Goal: Contribute content: Contribute content

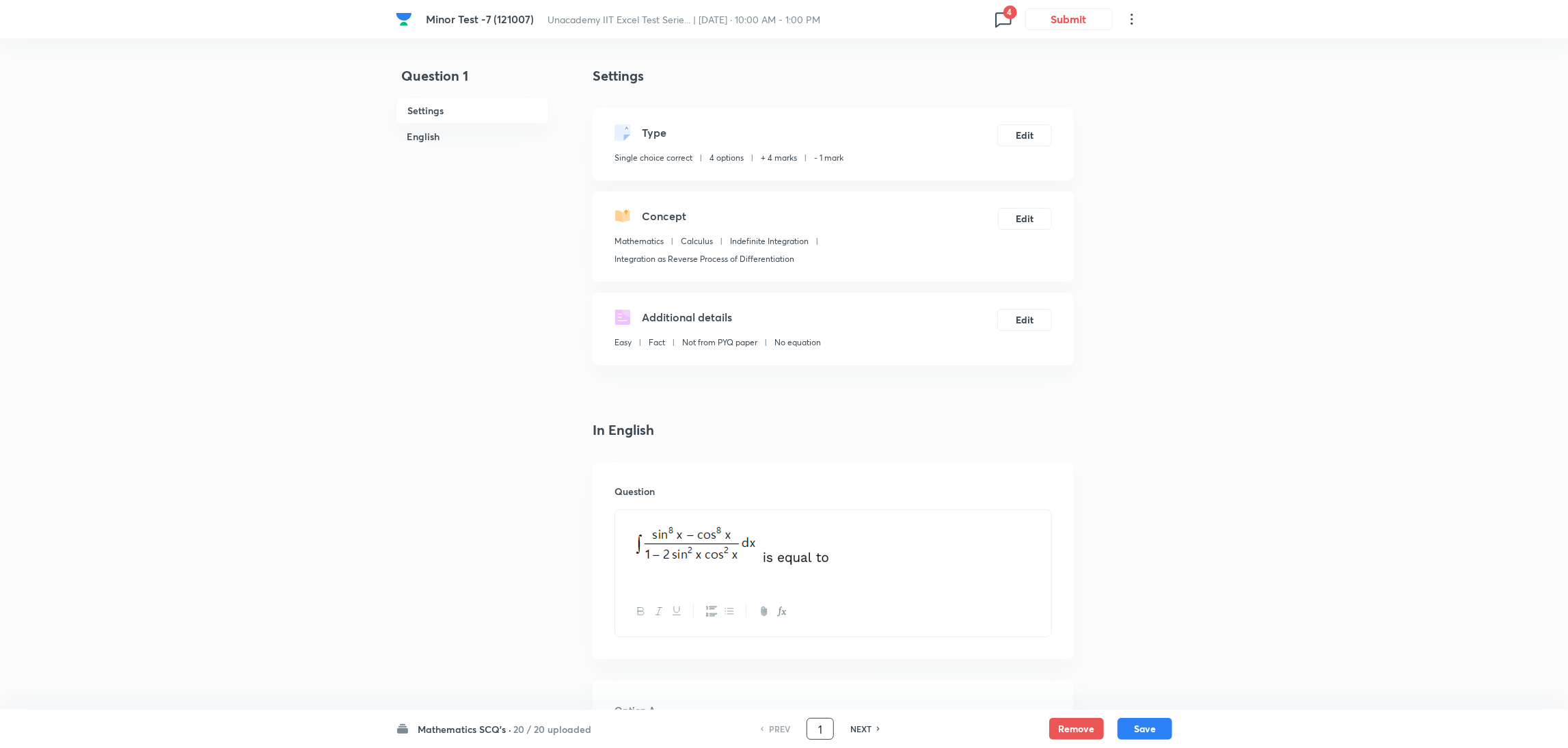
drag, startPoint x: 830, startPoint y: 730, endPoint x: 787, endPoint y: 744, distance: 45.2
click at [787, 744] on div "Mathematics SCQ's · 20 / 20 uploaded PREV 1 ​ NEXT Remove Save" at bounding box center [784, 728] width 777 height 38
type input "35"
checkbox input "true"
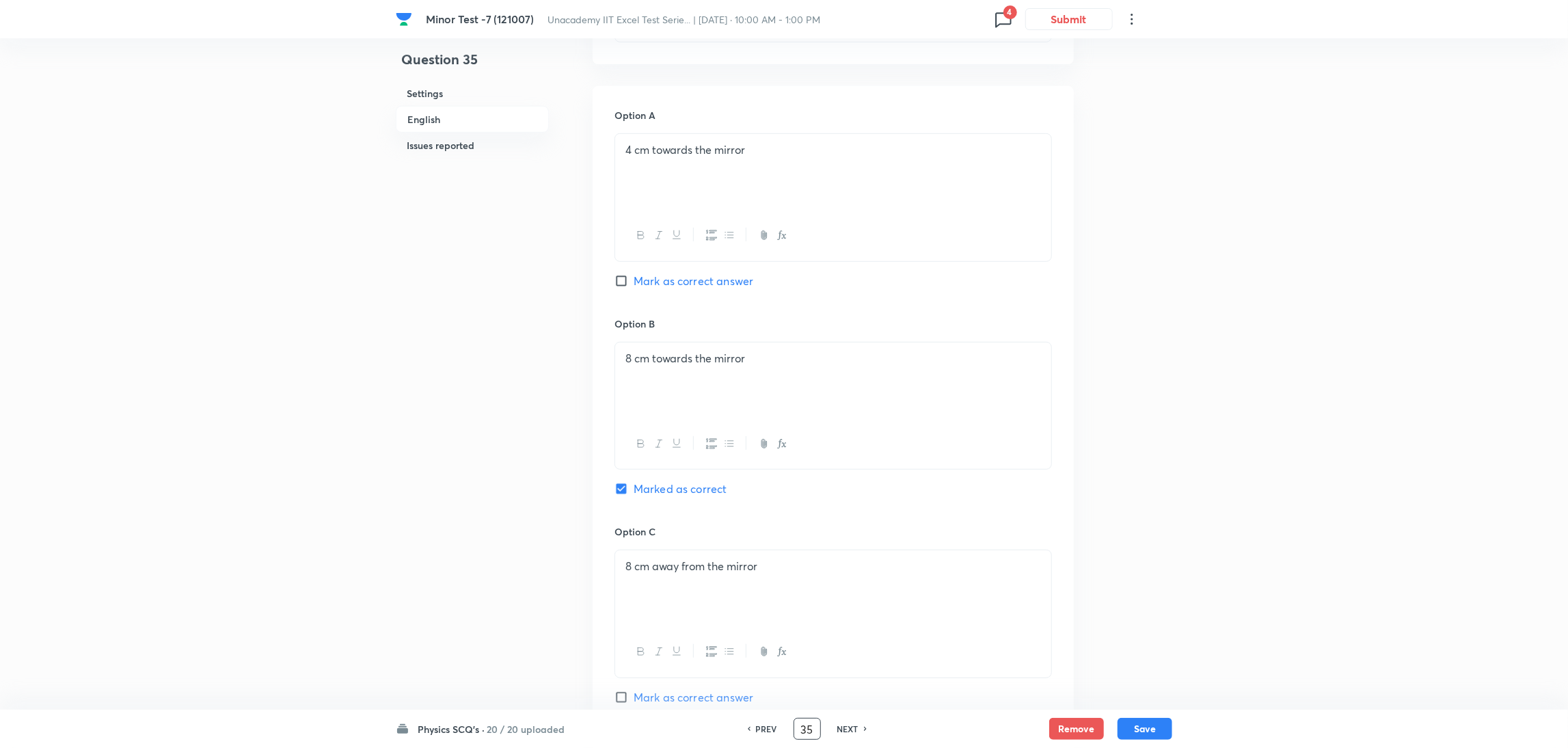
scroll to position [581, 0]
click at [847, 725] on h6 "NEXT" at bounding box center [847, 729] width 21 height 13
type input "36"
checkbox input "false"
checkbox input "true"
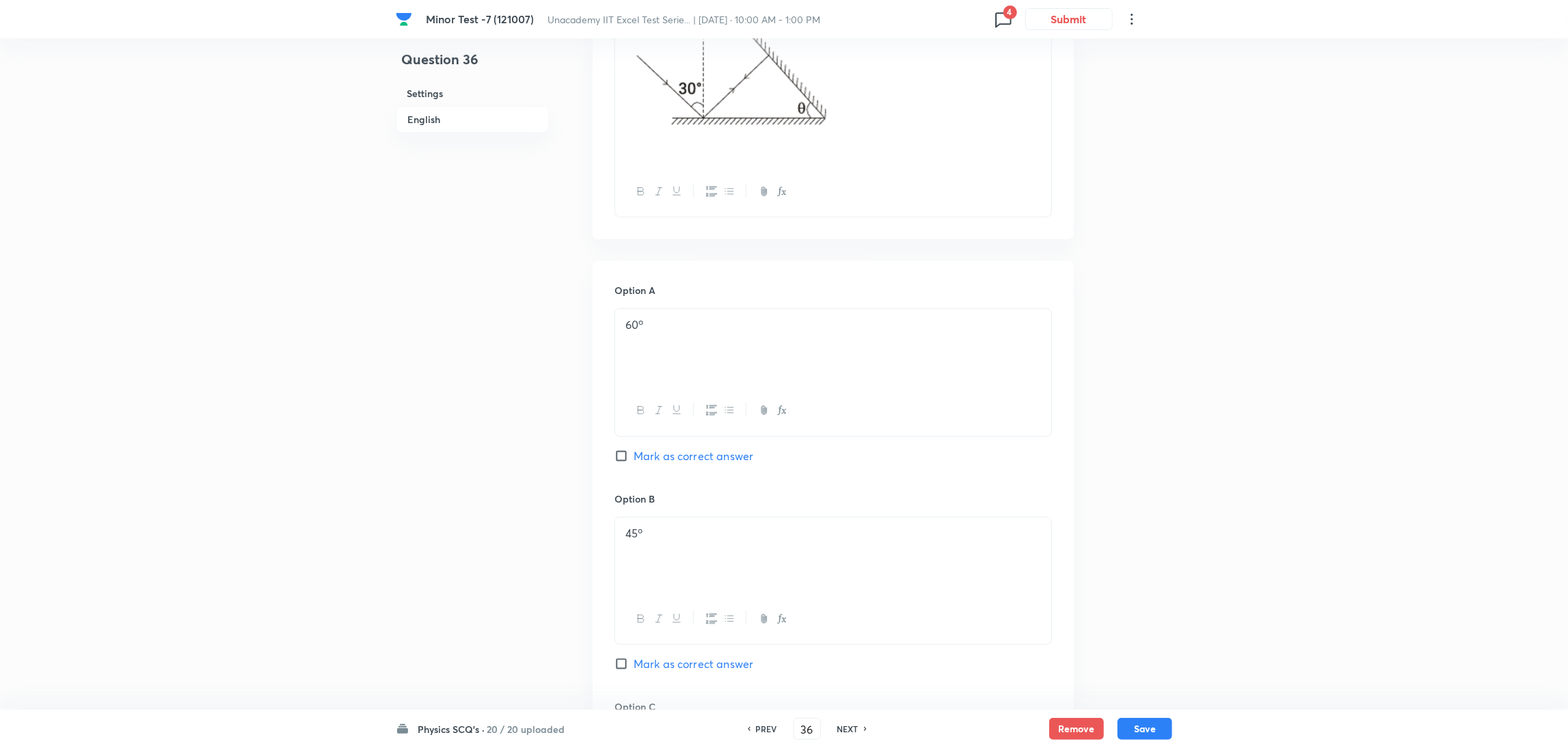
click at [847, 725] on h6 "NEXT" at bounding box center [847, 729] width 21 height 13
type input "37"
checkbox input "false"
checkbox input "true"
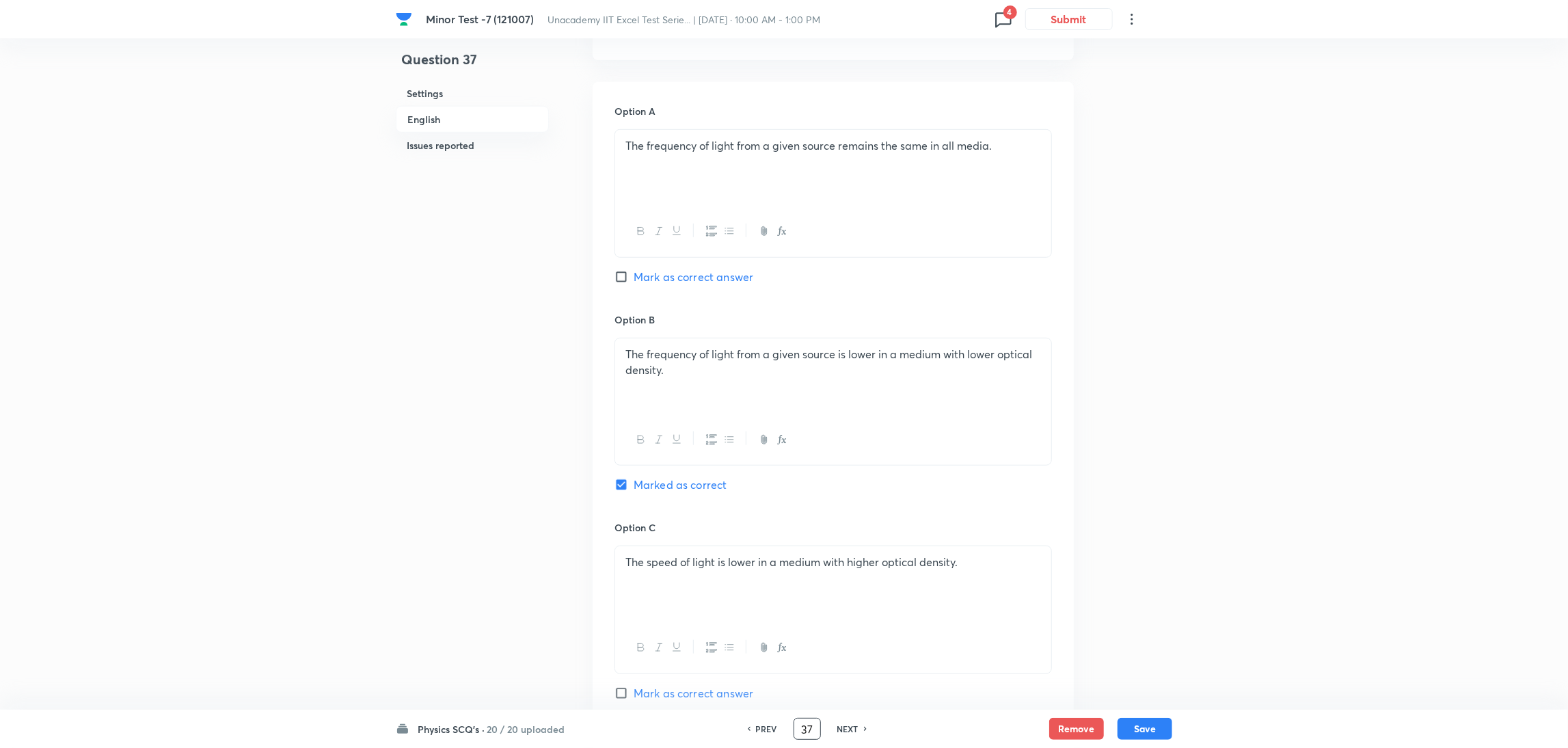
drag, startPoint x: 815, startPoint y: 728, endPoint x: 744, endPoint y: 772, distance: 83.5
click at [744, 747] on html "Minor Test -7 (121007) Unacademy IIT Excel Test Serie... | [DATE] · 10:00 AM - …" at bounding box center [784, 488] width 1568 height 2137
type input "35"
checkbox input "true"
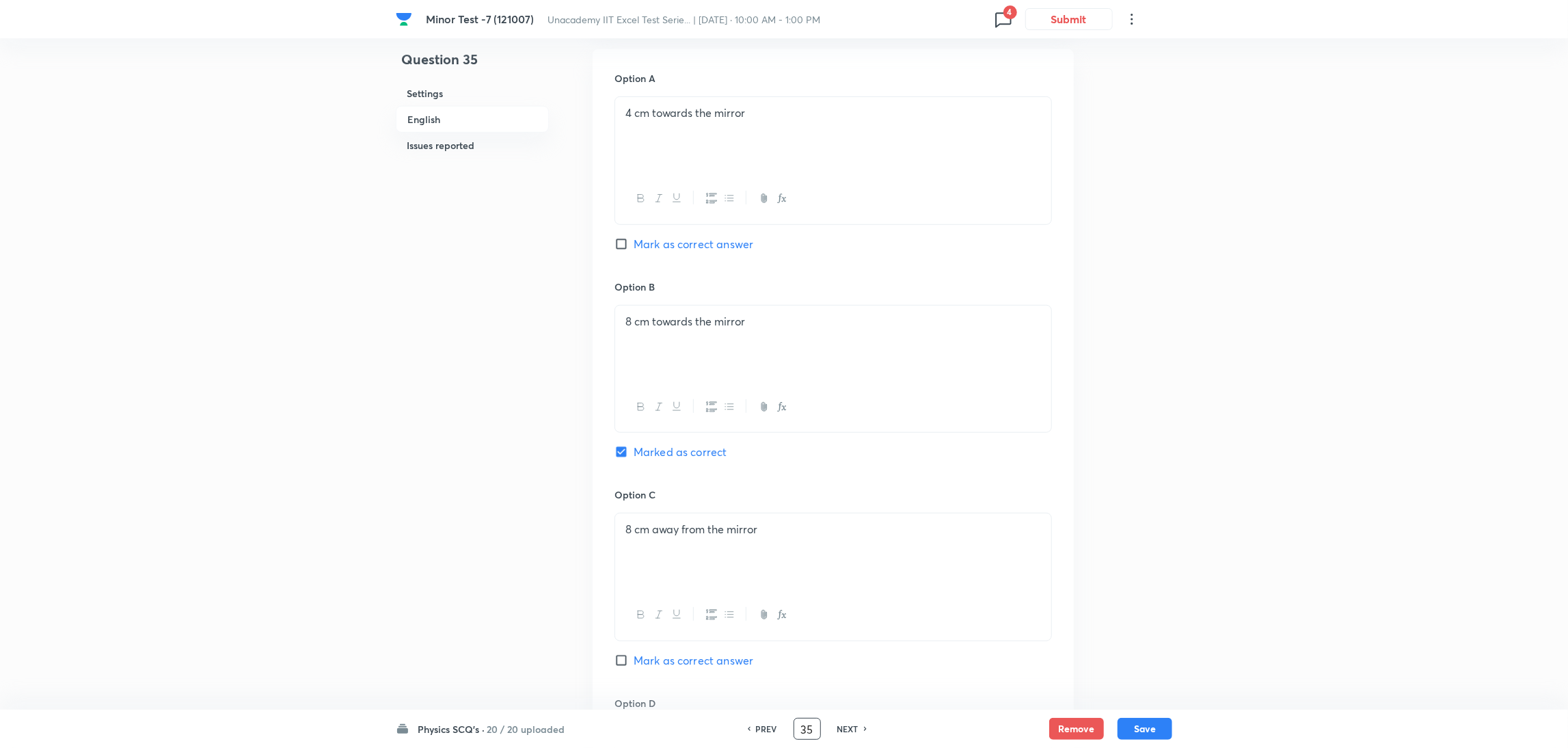
scroll to position [616, 0]
drag, startPoint x: 818, startPoint y: 728, endPoint x: 637, endPoint y: 796, distance: 193.4
click at [637, 747] on html "Minor Test -7 (121007) Unacademy IIT Excel Test Serie... | [DATE] · 10:00 AM - …" at bounding box center [784, 557] width 1568 height 2347
type input "37"
checkbox input "true"
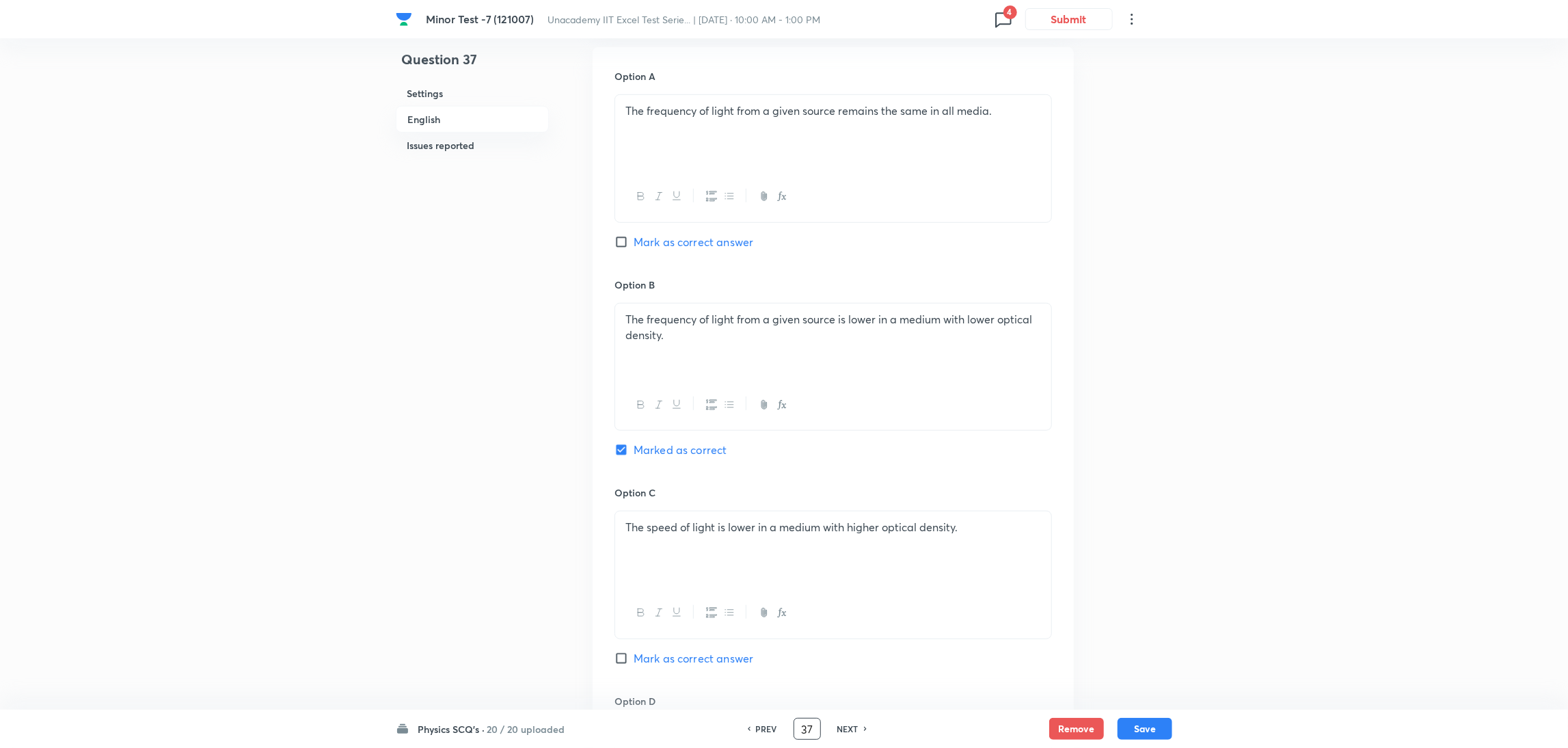
drag, startPoint x: 816, startPoint y: 728, endPoint x: 737, endPoint y: 754, distance: 83.2
click at [737, 747] on html "Minor Test -7 (121007) Unacademy IIT Excel Test Serie... | [DATE] · 10:00 AM - …" at bounding box center [784, 452] width 1568 height 2137
type input "41"
checkbox input "false"
checkbox input "true"
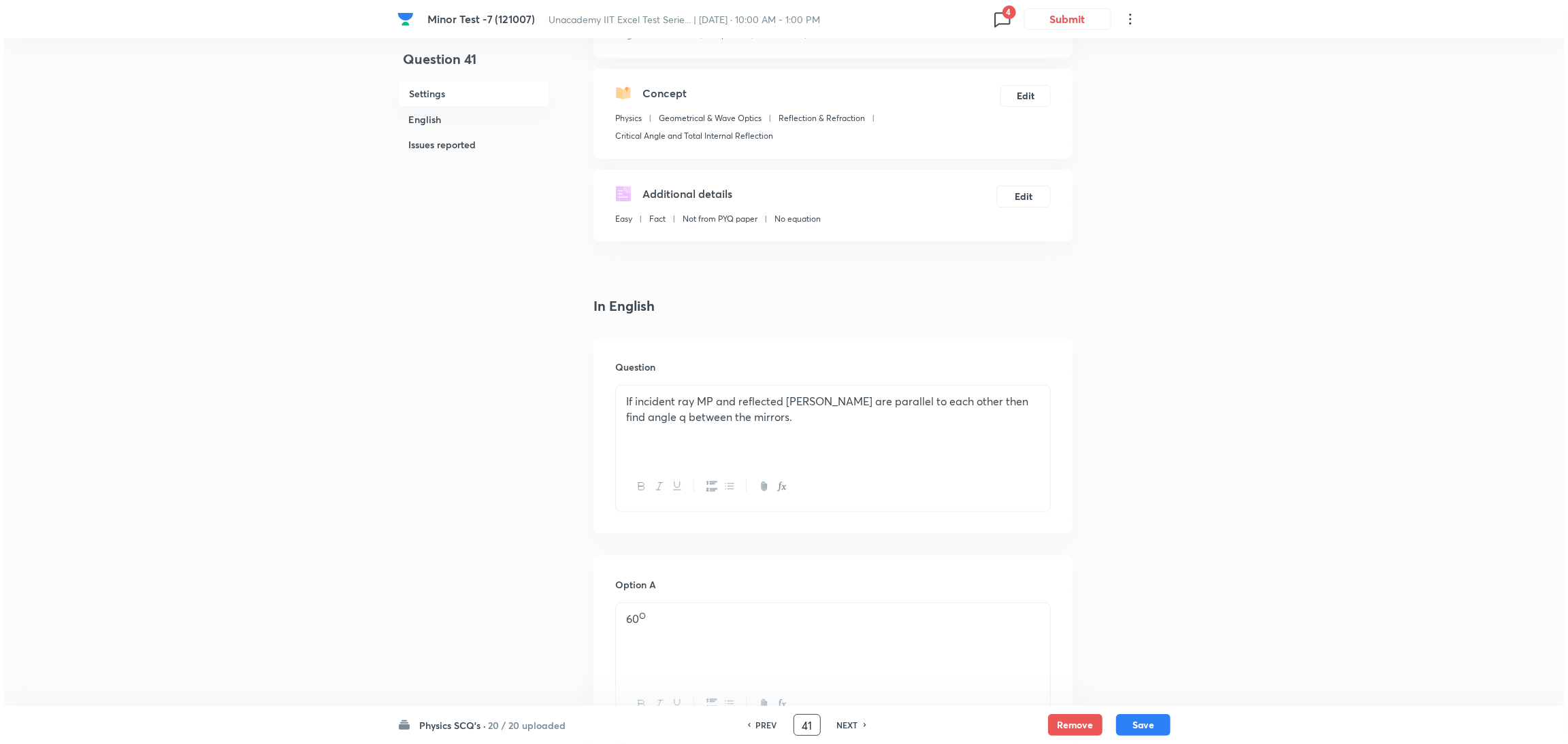
scroll to position [0, 0]
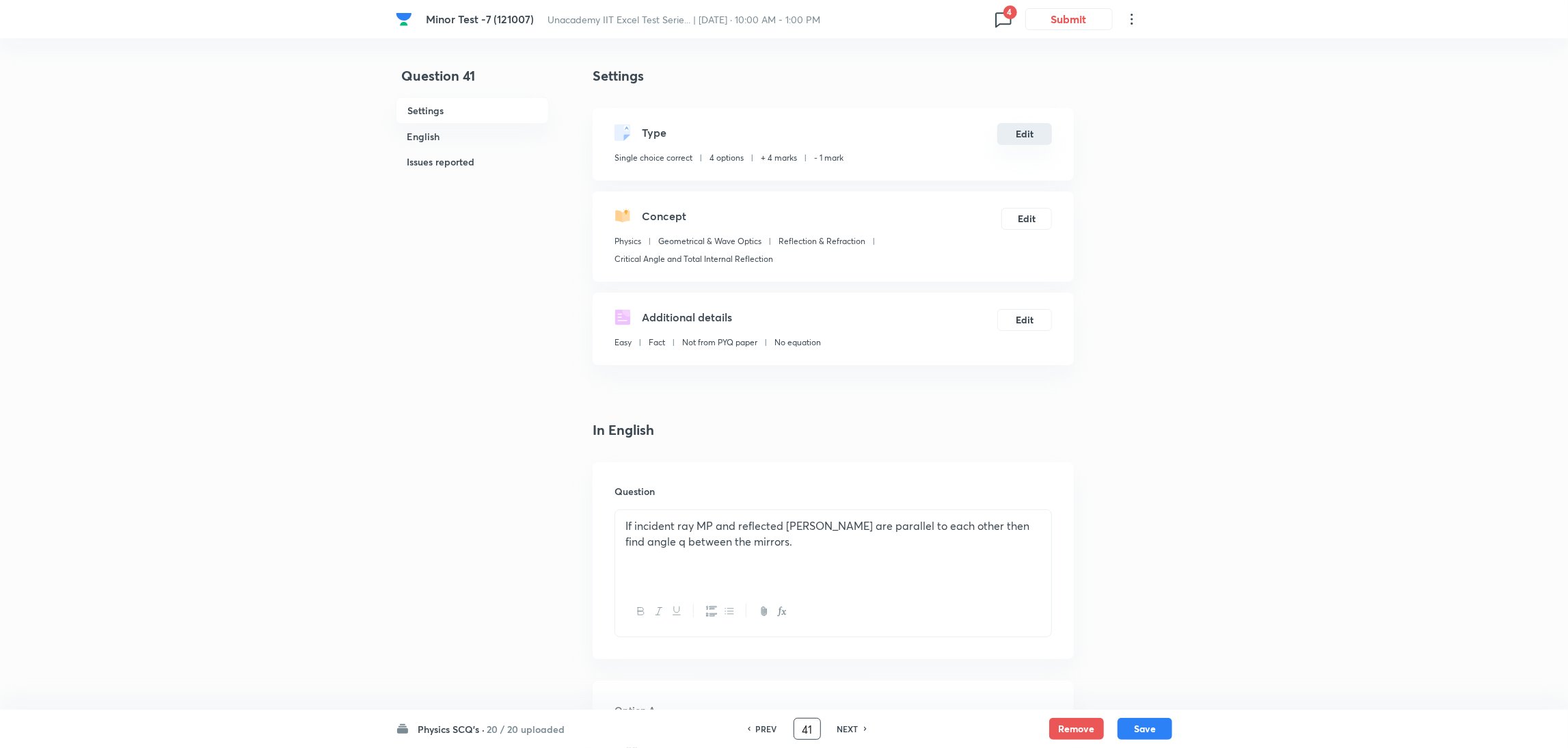
click at [1037, 136] on button "Edit" at bounding box center [1025, 134] width 55 height 22
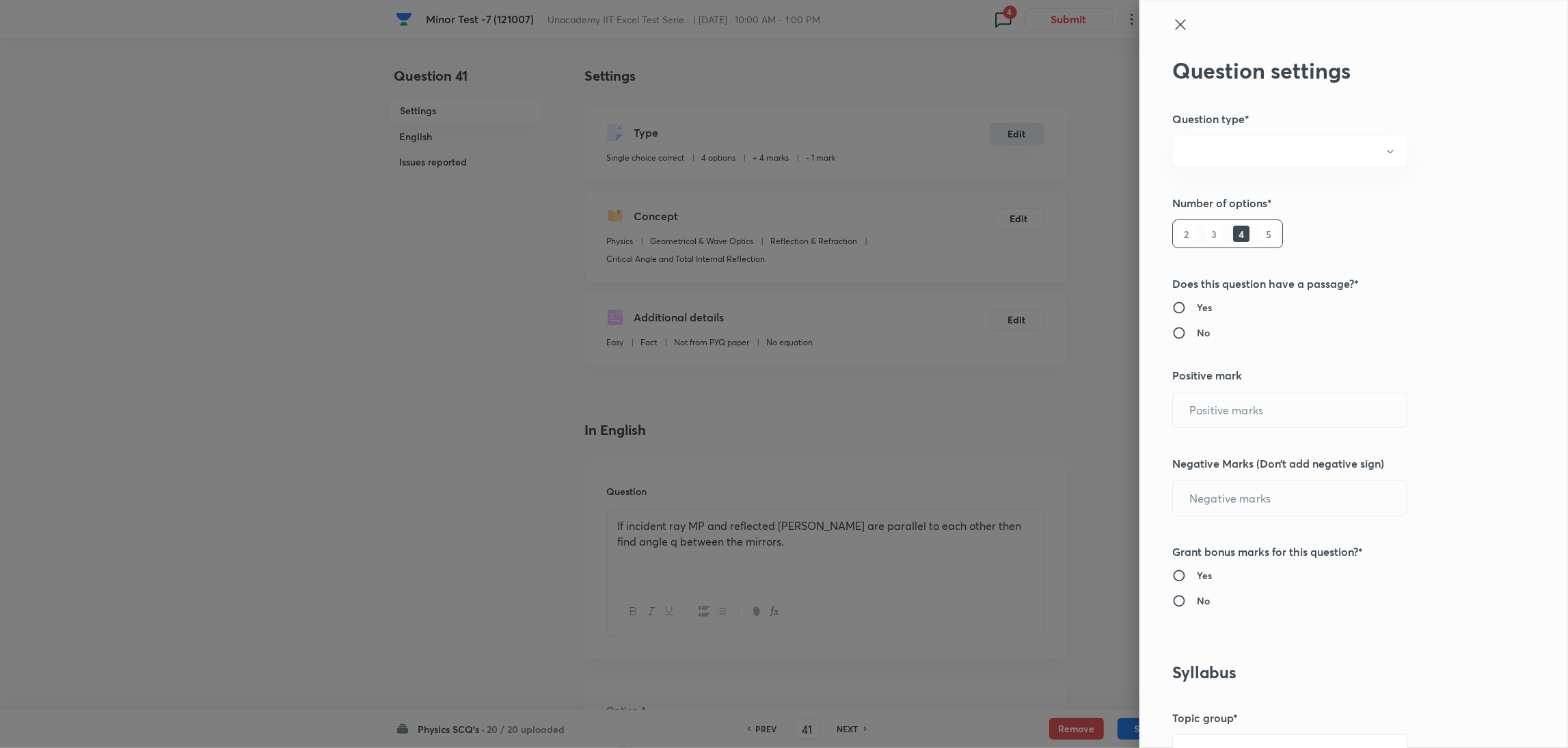
radio input "true"
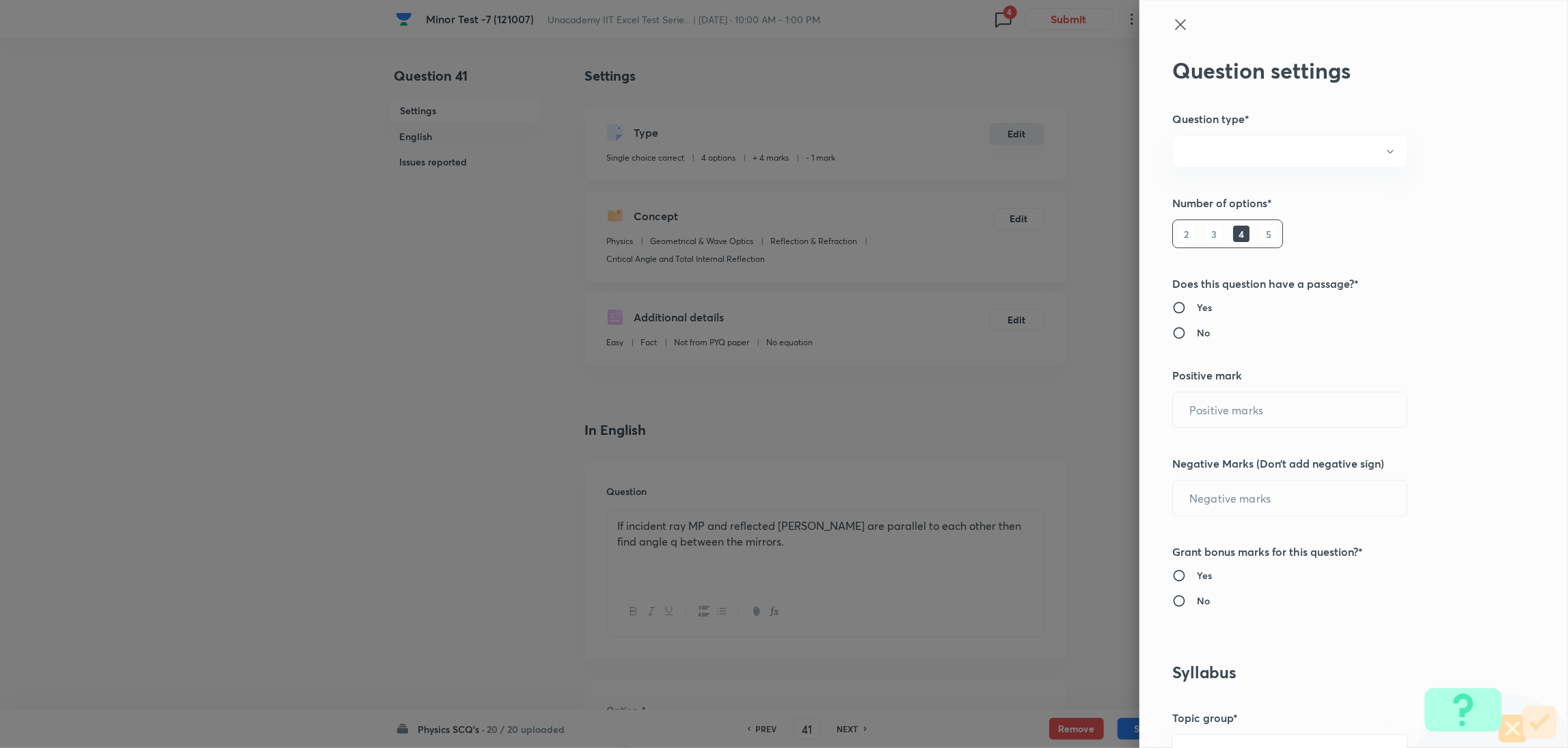
radio input "true"
type input "4"
type input "1"
type input "Physics"
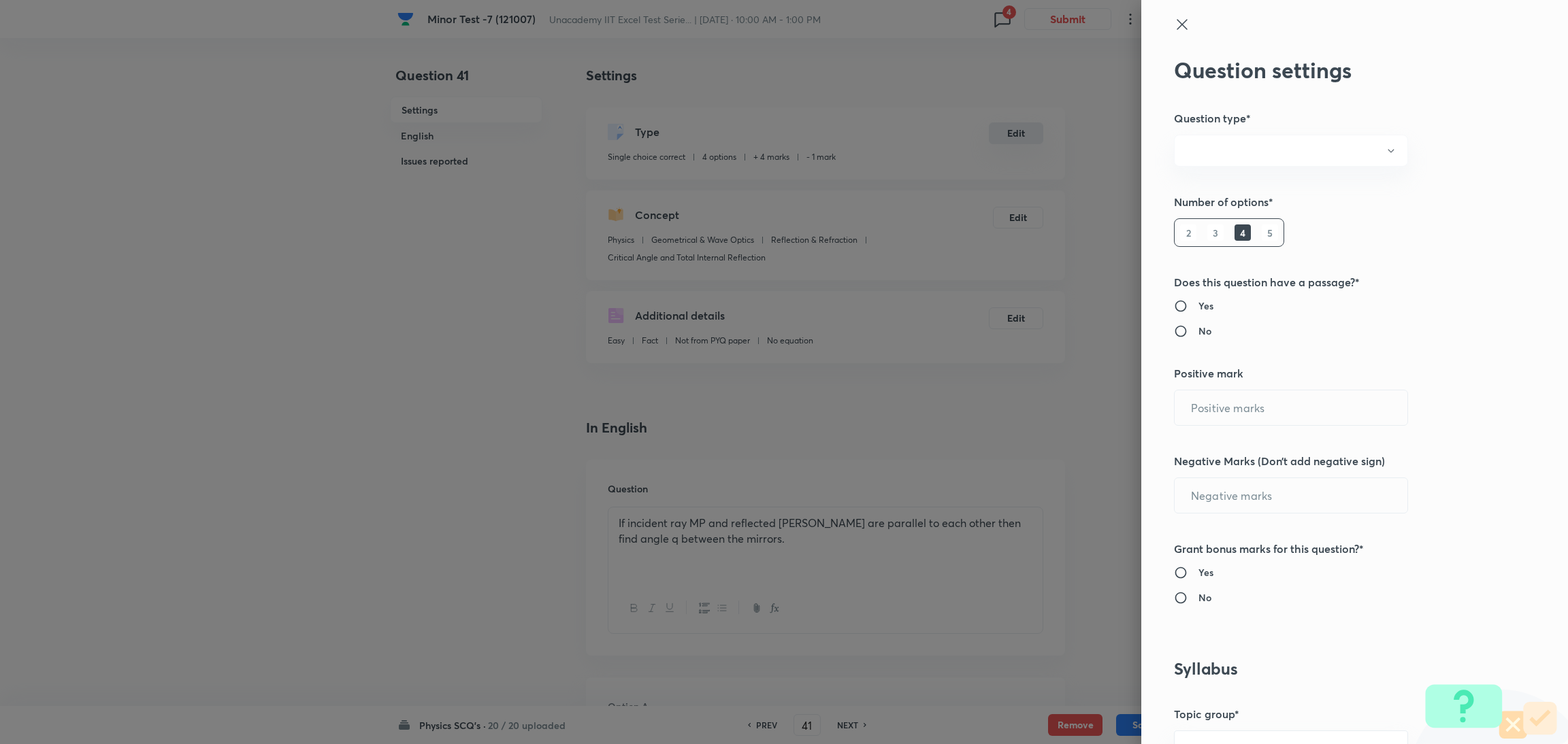
type input "Geometrical & Wave Optics"
type input "Reflection & Refraction"
type input "Critical Angle and Total Internal Reflection"
click at [1174, 569] on input "Yes" at bounding box center [1186, 572] width 24 height 13
radio input "true"
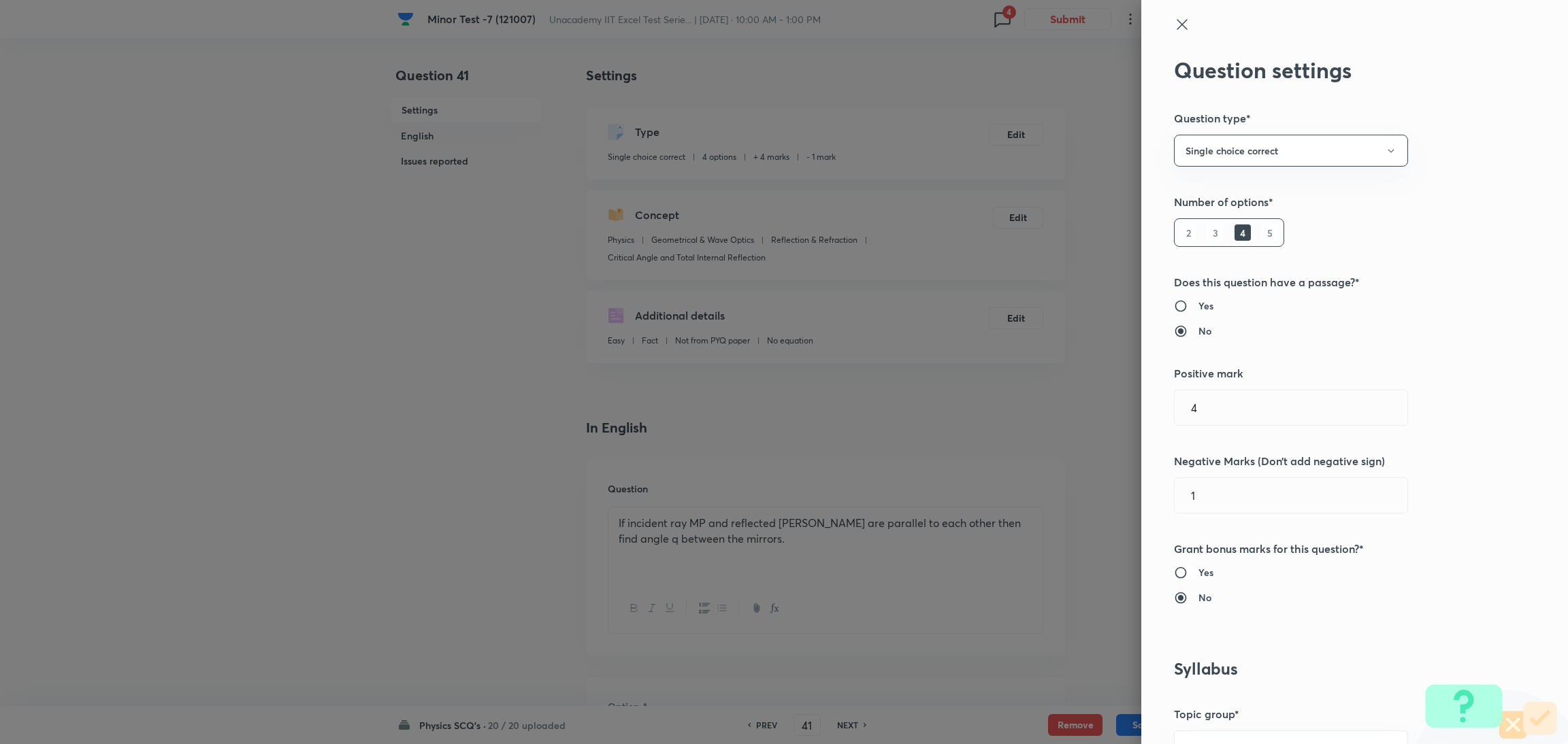
radio input "false"
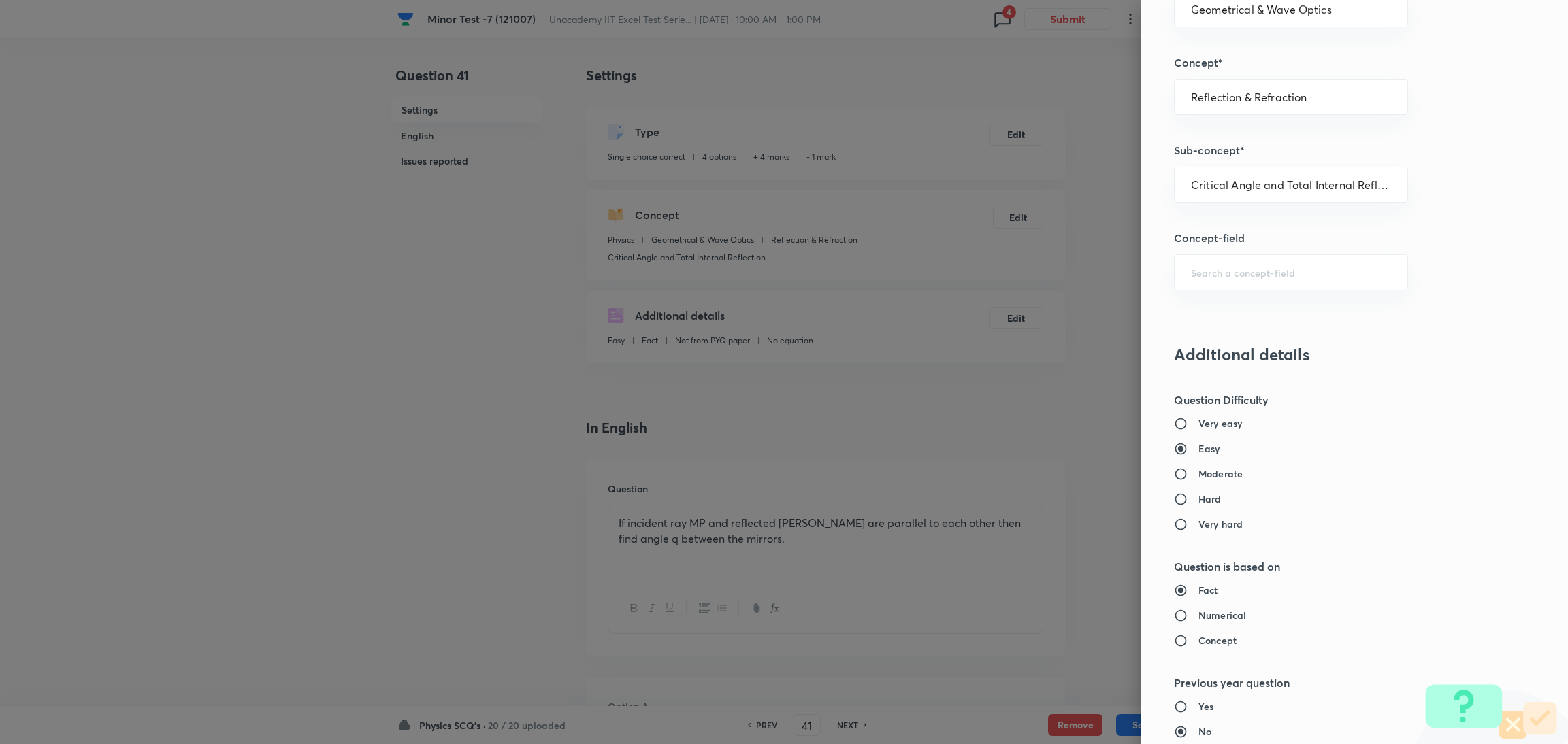
scroll to position [1203, 0]
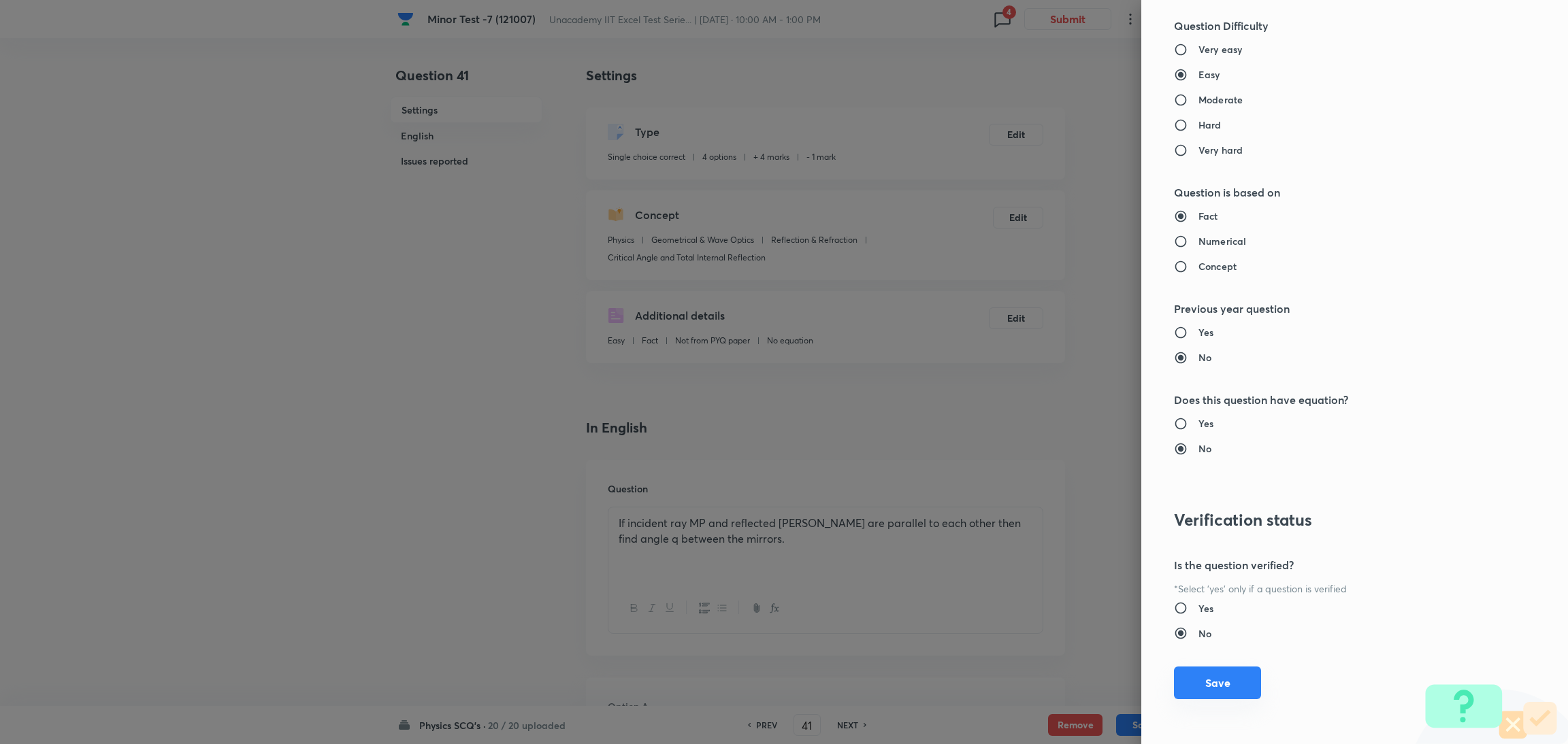
click at [1194, 695] on button "Save" at bounding box center [1218, 683] width 87 height 33
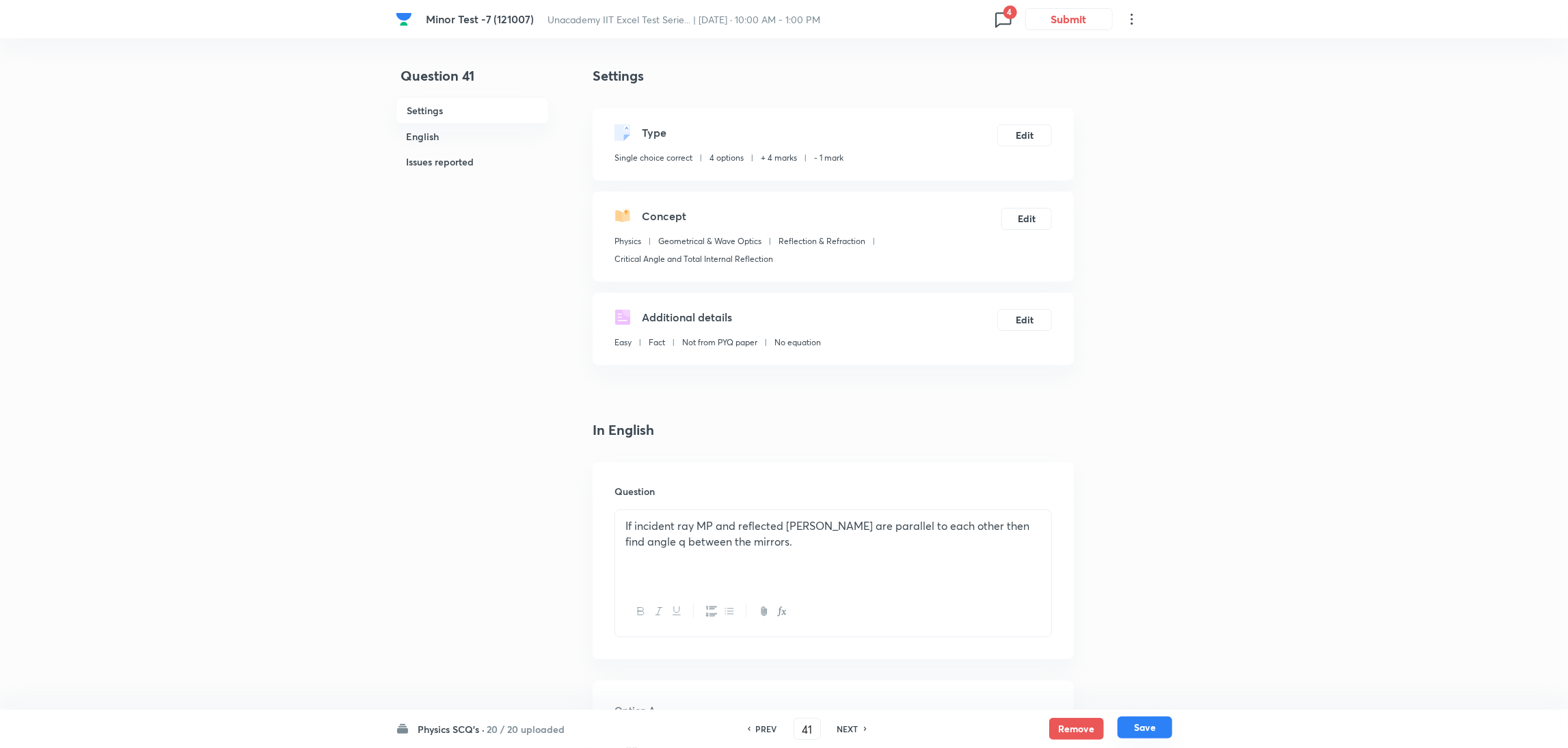
click at [1127, 727] on button "Save" at bounding box center [1145, 728] width 55 height 22
type input "42"
checkbox input "false"
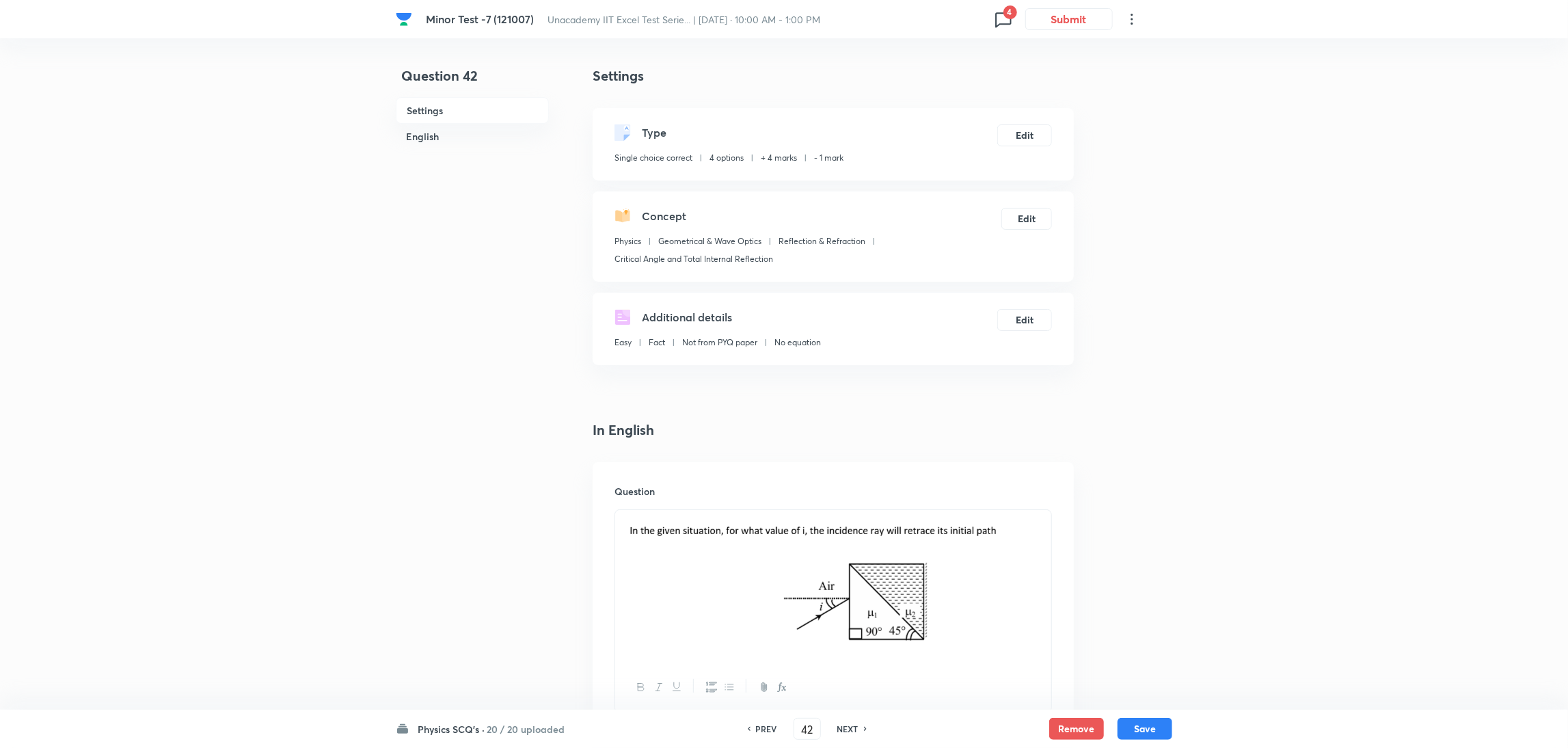
checkbox input "true"
click at [1028, 131] on button "Edit" at bounding box center [1025, 134] width 55 height 22
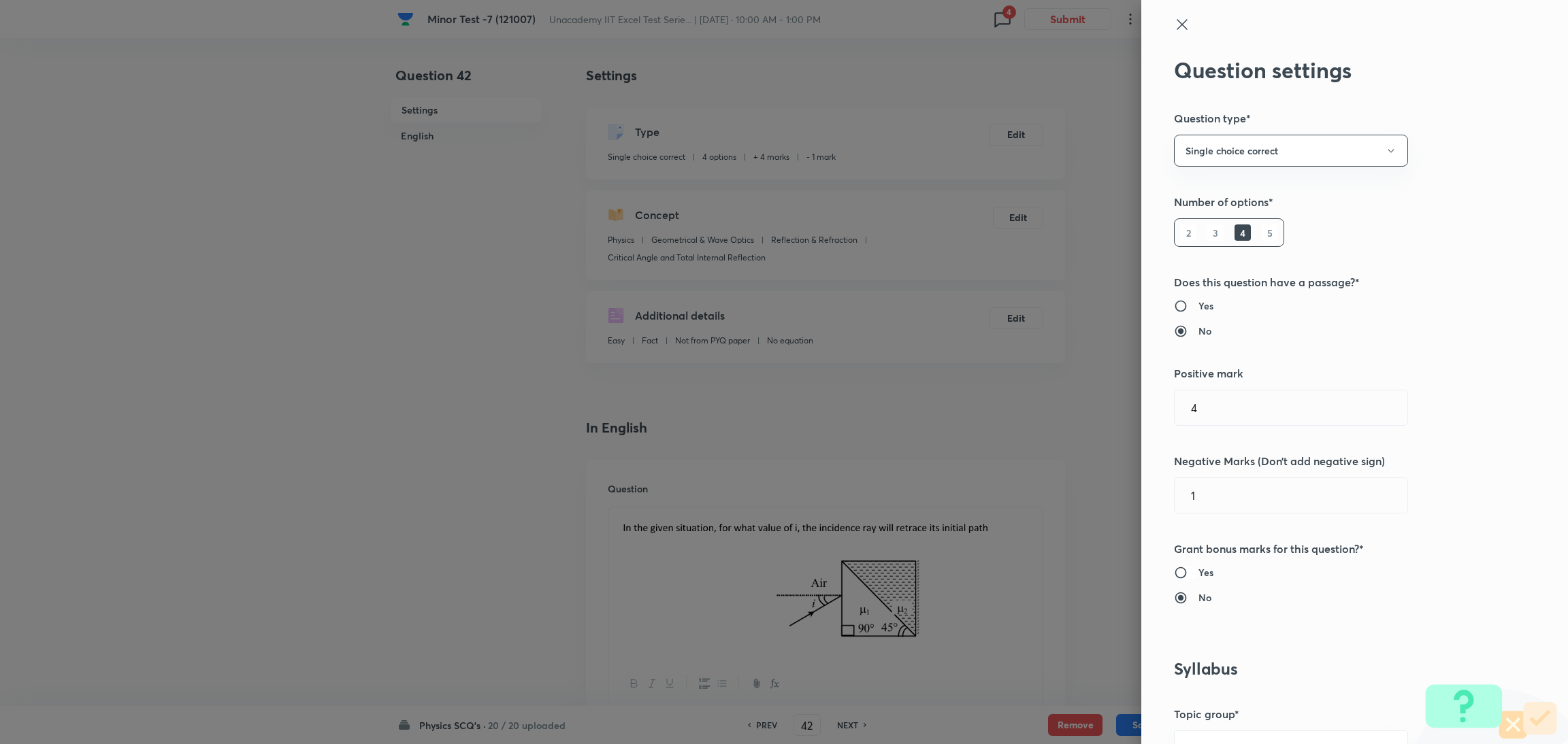
click at [1174, 569] on input "Yes" at bounding box center [1186, 572] width 24 height 13
radio input "true"
radio input "false"
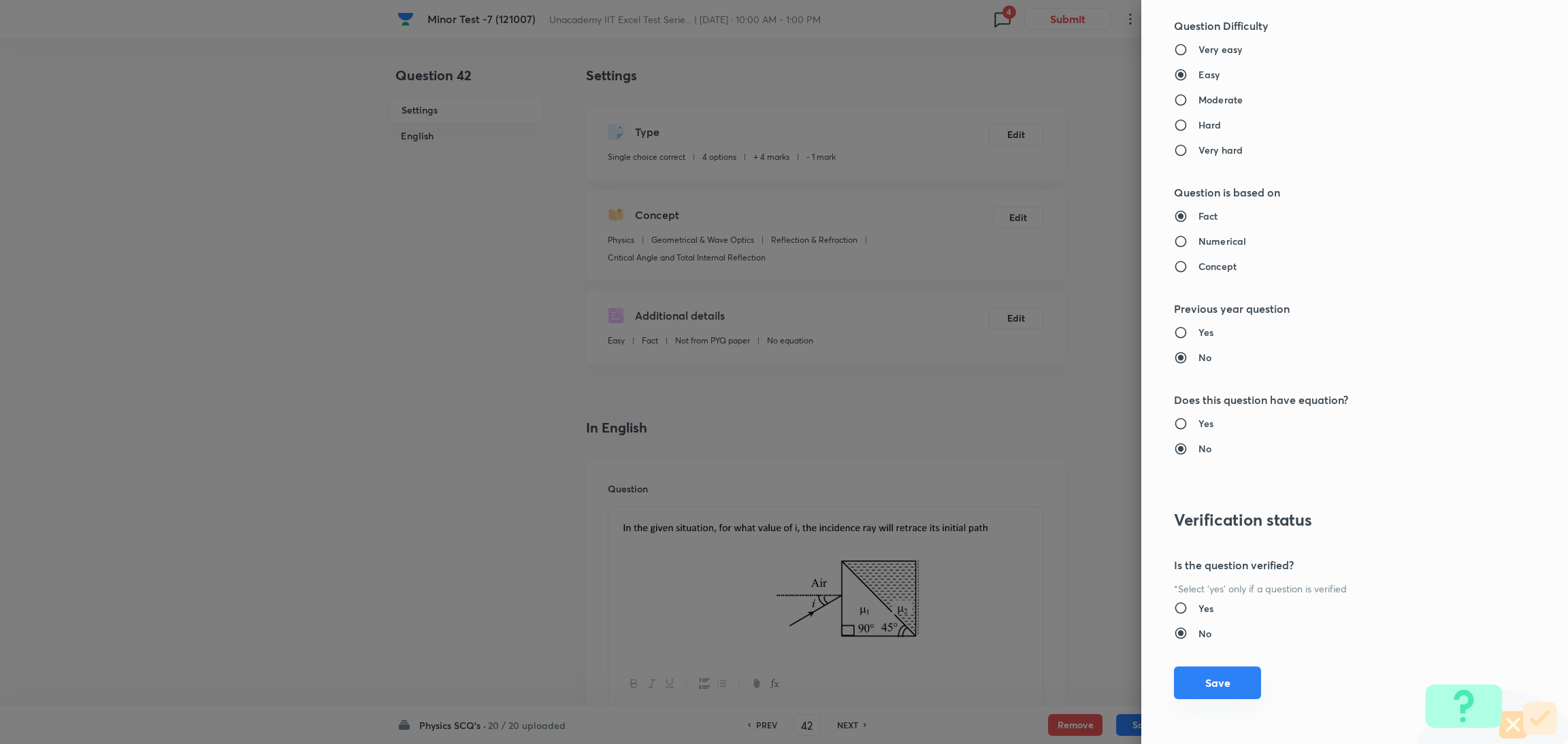
click at [1205, 678] on button "Save" at bounding box center [1218, 683] width 87 height 33
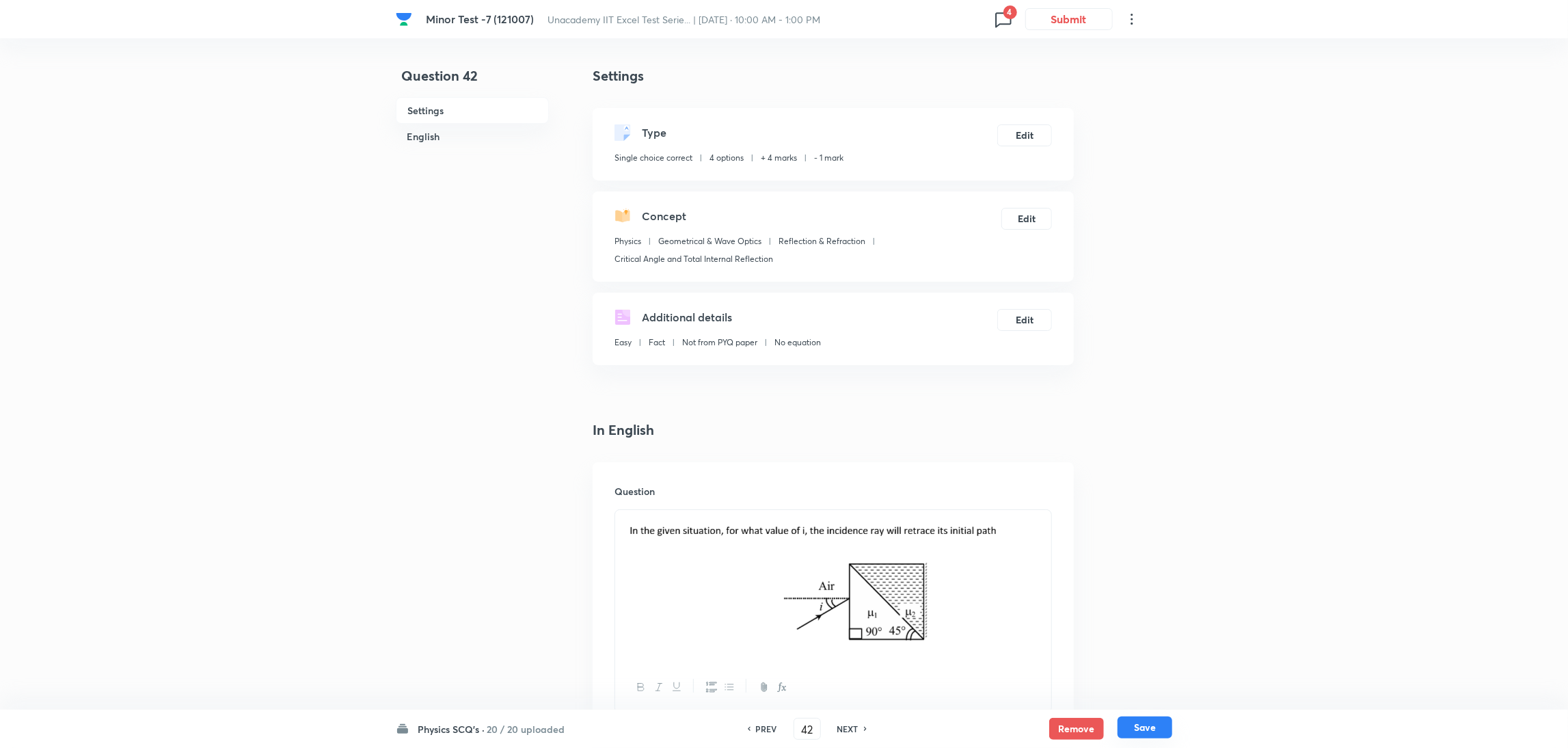
click at [1132, 722] on button "Save" at bounding box center [1145, 728] width 55 height 22
type input "43"
checkbox input "false"
checkbox input "true"
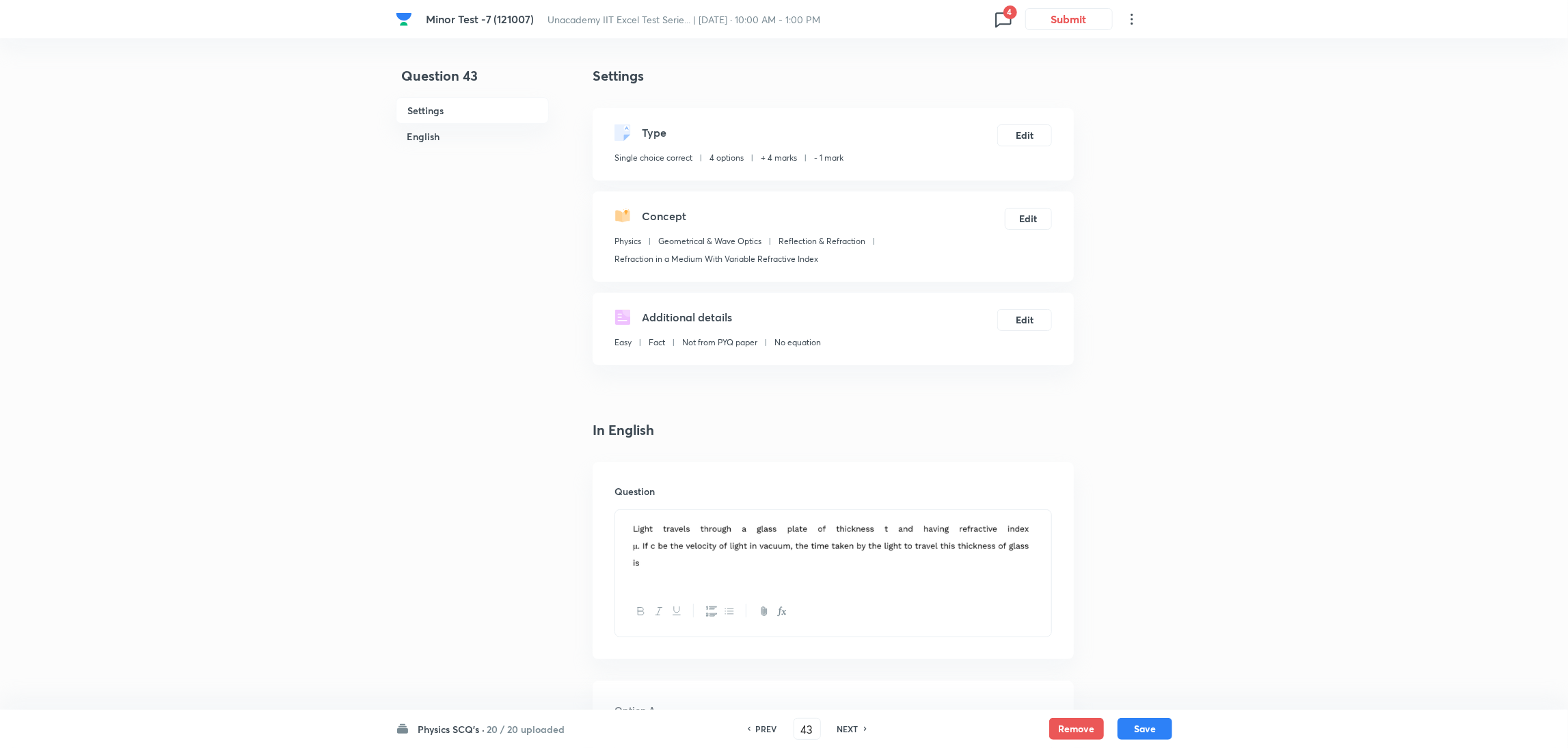
click at [761, 727] on h6 "PREV" at bounding box center [766, 729] width 21 height 13
type input "42"
checkbox input "false"
checkbox input "true"
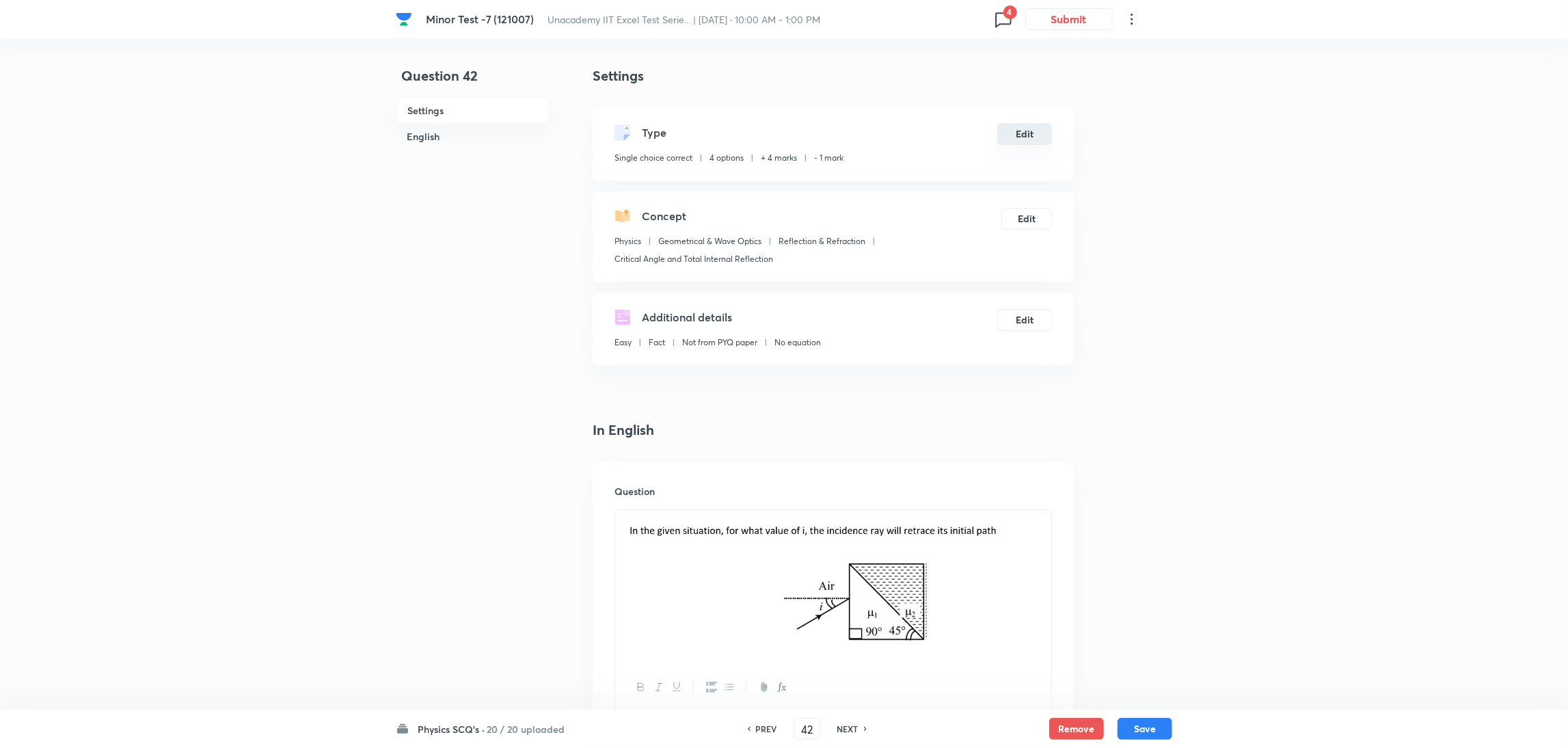
click at [1045, 128] on button "Edit" at bounding box center [1025, 134] width 55 height 22
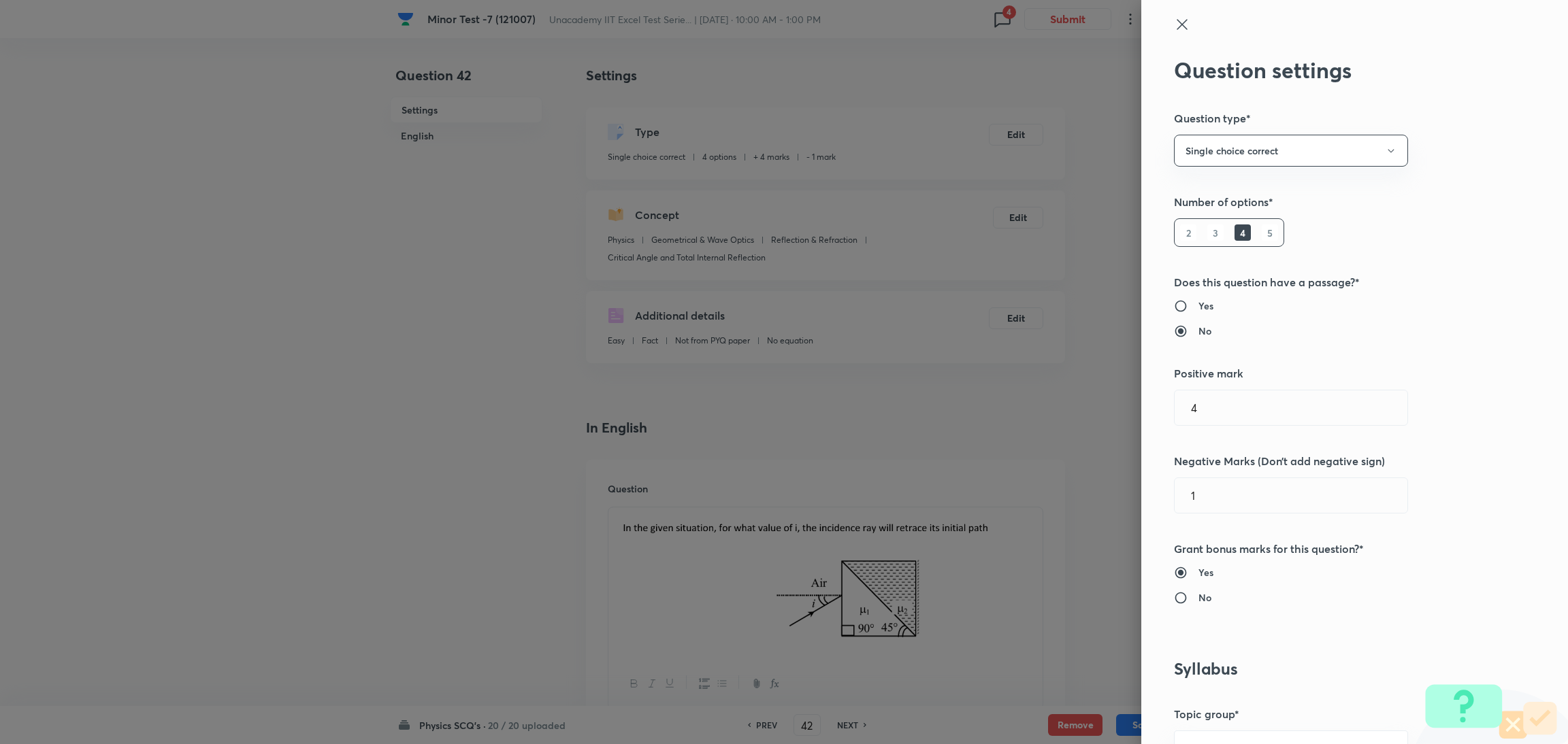
click at [1170, 13] on div "Question settings Question type* Single choice correct Number of options* 2 3 4…" at bounding box center [1354, 372] width 427 height 744
click at [1174, 30] on icon at bounding box center [1182, 24] width 16 height 16
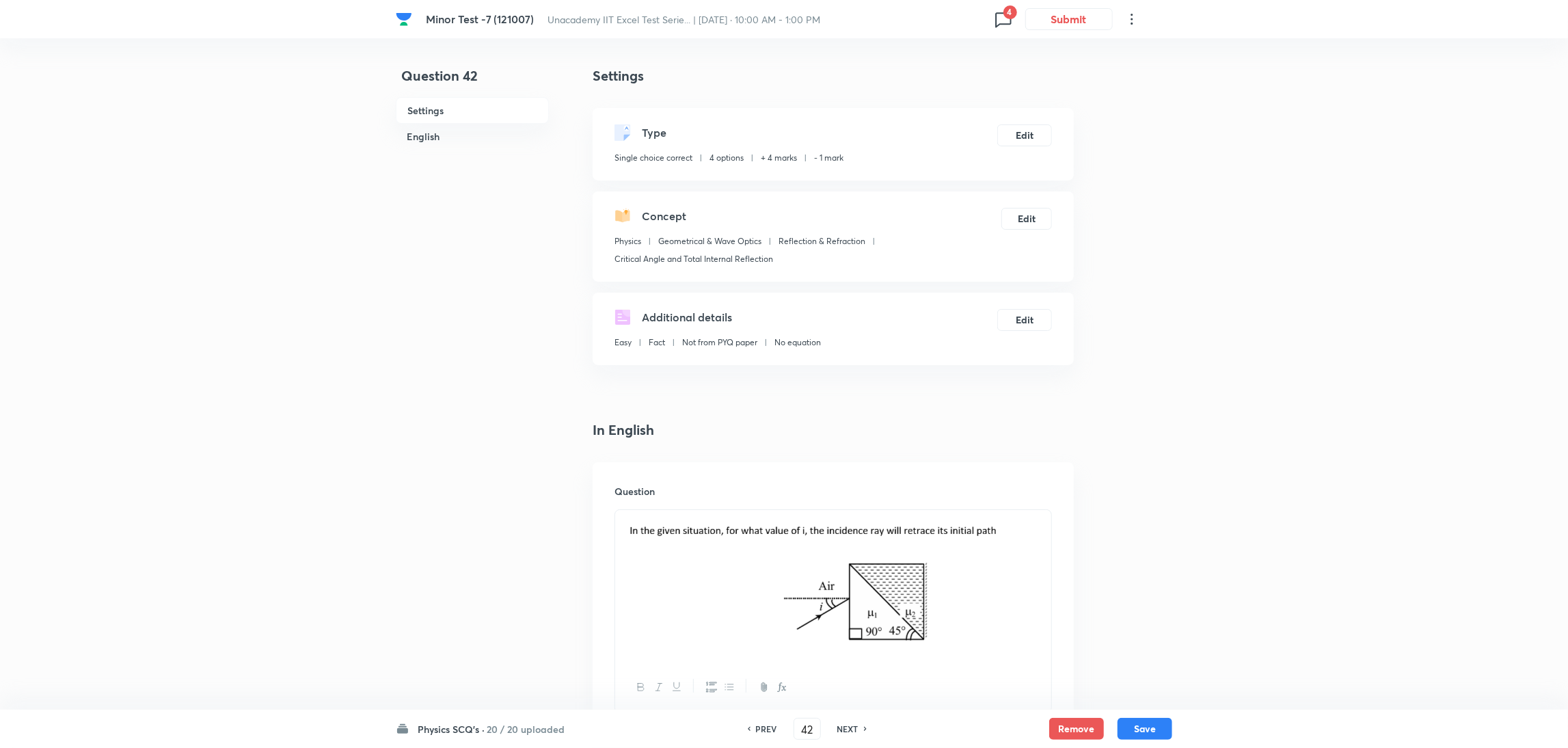
click at [858, 732] on h6 "NEXT" at bounding box center [847, 729] width 21 height 13
type input "43"
checkbox input "false"
checkbox input "true"
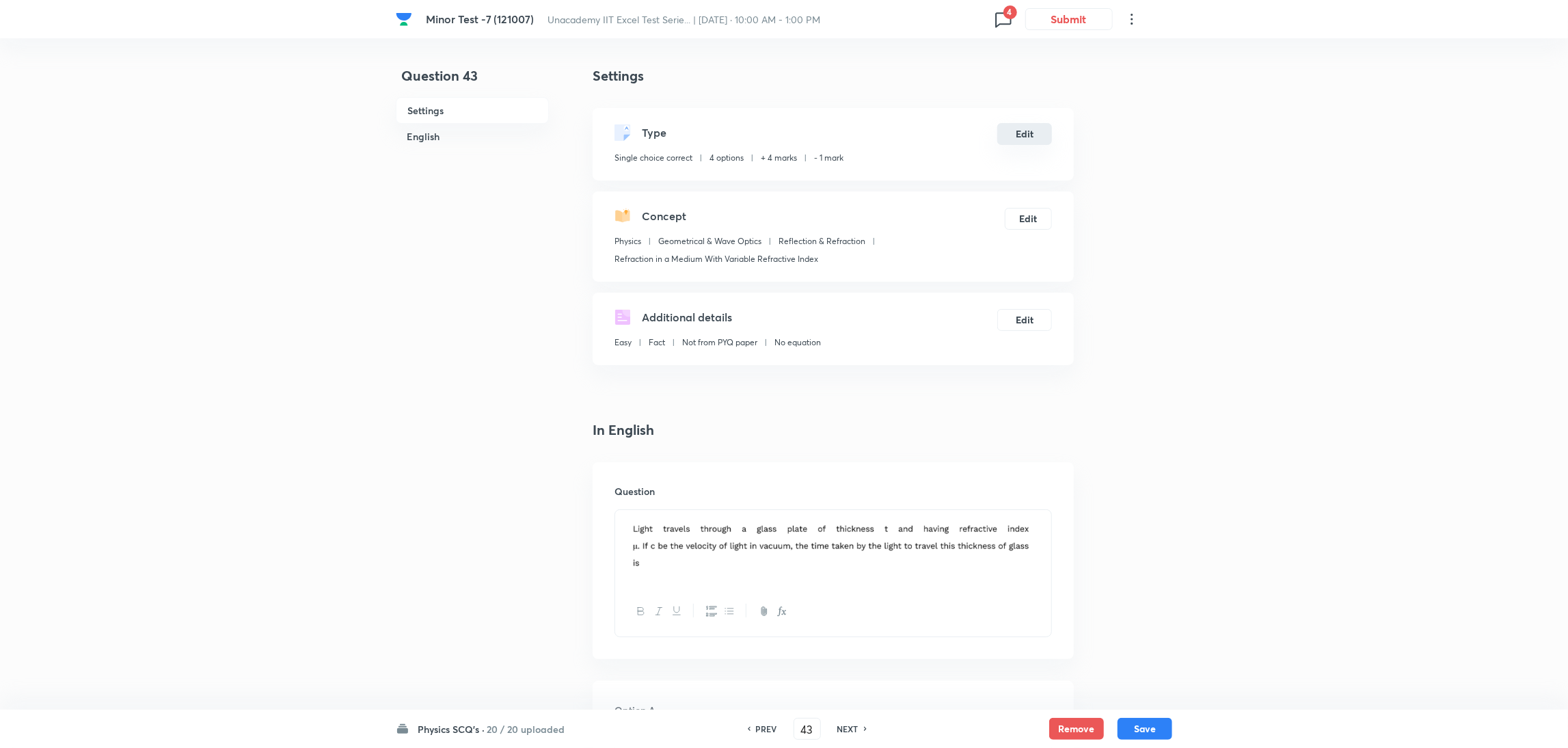
click at [1031, 129] on button "Edit" at bounding box center [1025, 134] width 55 height 22
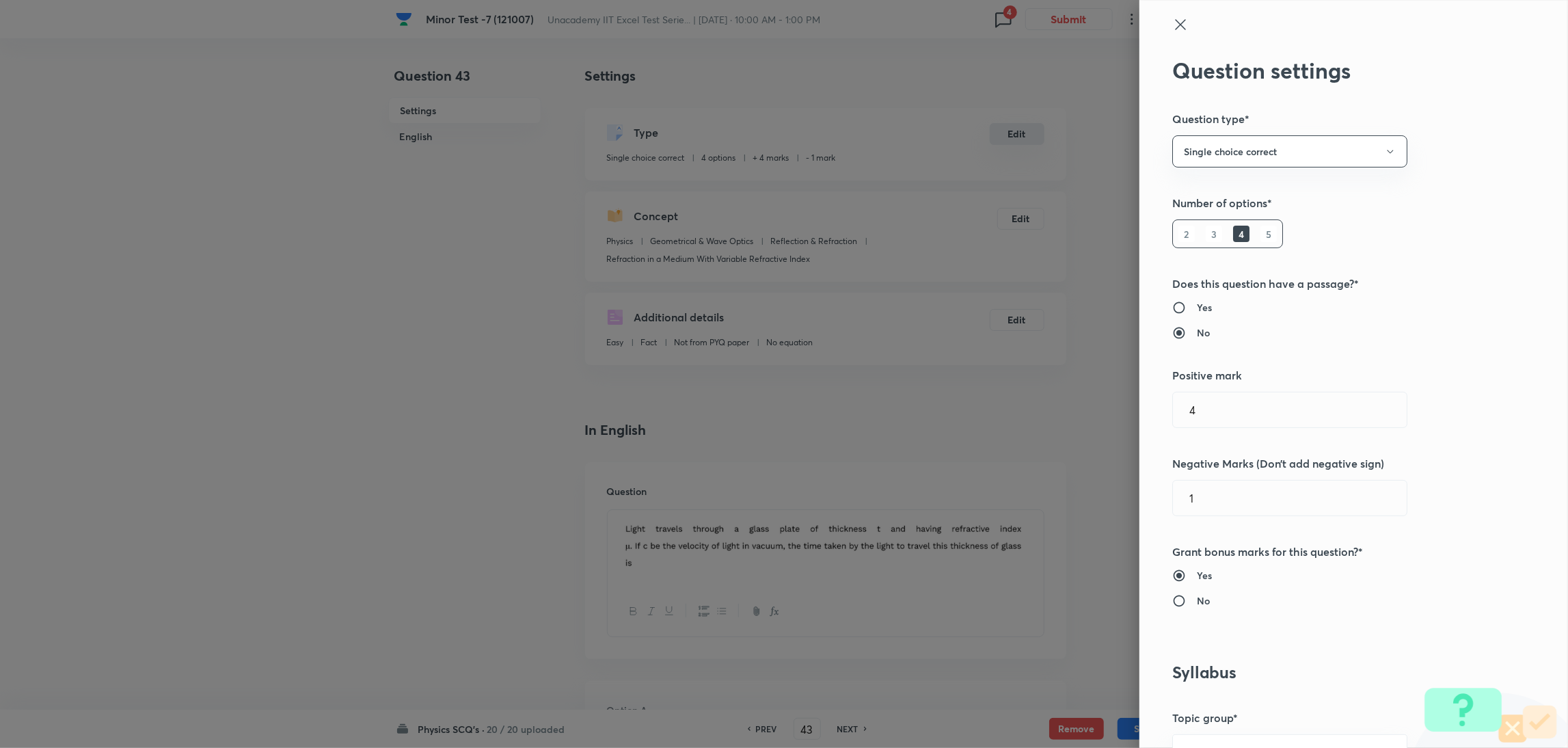
radio input "false"
radio input "true"
type input "Refraction in a Medium With Variable Refractive Index"
click at [1179, 22] on icon at bounding box center [1187, 24] width 16 height 16
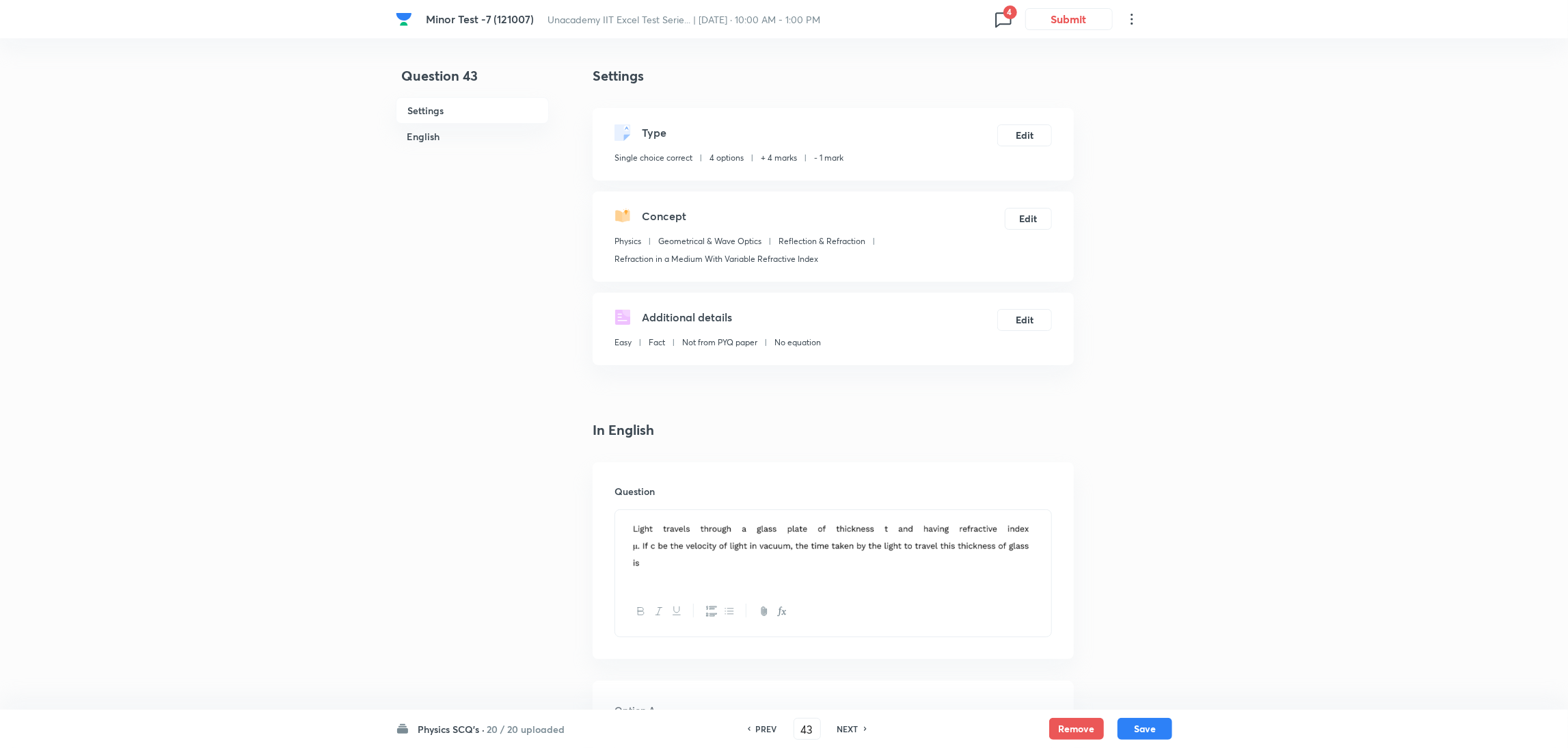
click at [761, 725] on h6 "PREV" at bounding box center [766, 729] width 21 height 13
type input "42"
checkbox input "false"
checkbox input "true"
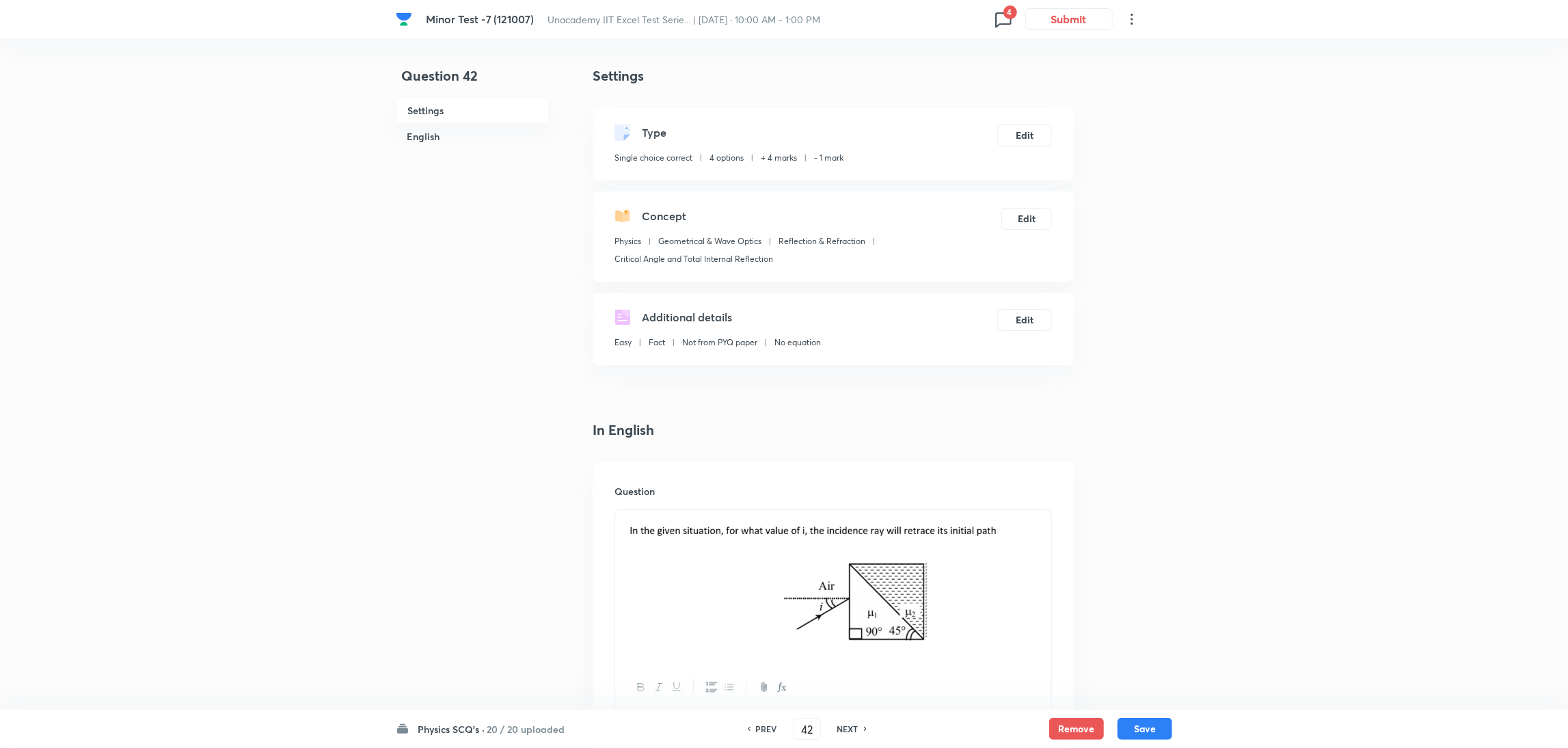
click at [761, 725] on h6 "PREV" at bounding box center [766, 729] width 21 height 13
type input "41"
checkbox input "false"
checkbox input "true"
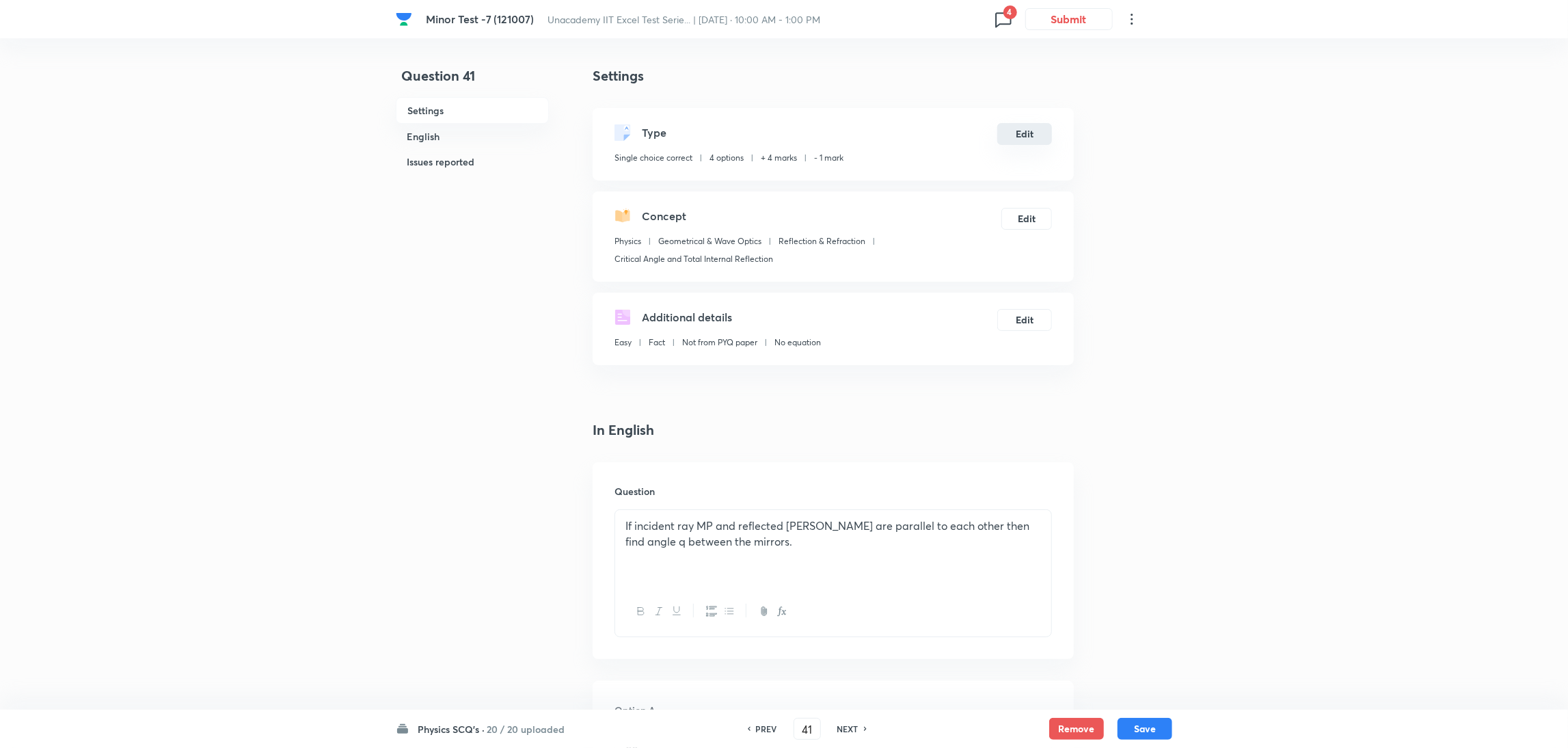
click at [1023, 143] on button "Edit" at bounding box center [1025, 134] width 55 height 22
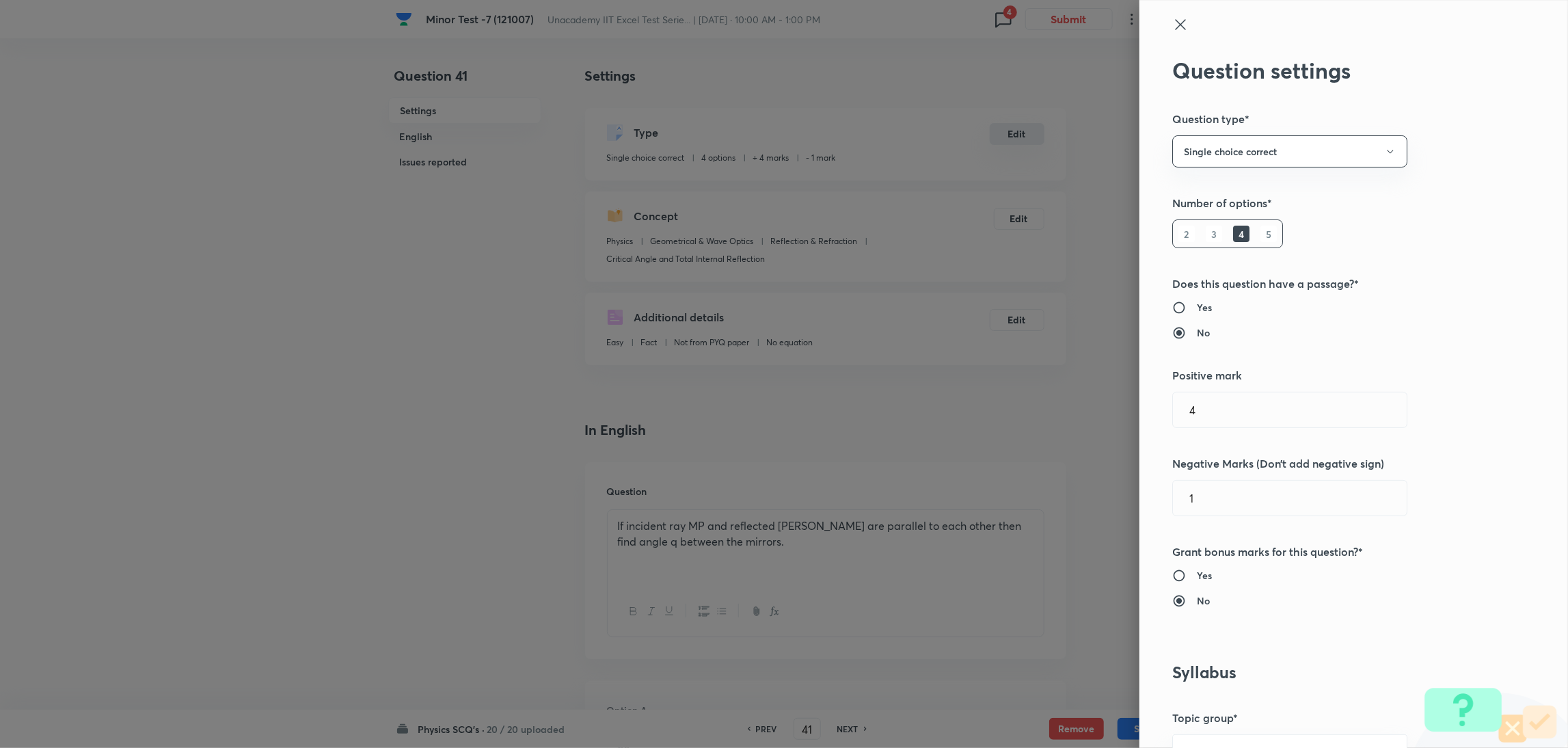
radio input "true"
radio input "false"
type input "Critical Angle and Total Internal Reflection"
click at [1161, 26] on div "Question settings Question type* Single choice correct Number of options* 2 3 4…" at bounding box center [1360, 374] width 429 height 748
click at [1179, 25] on icon at bounding box center [1187, 24] width 16 height 16
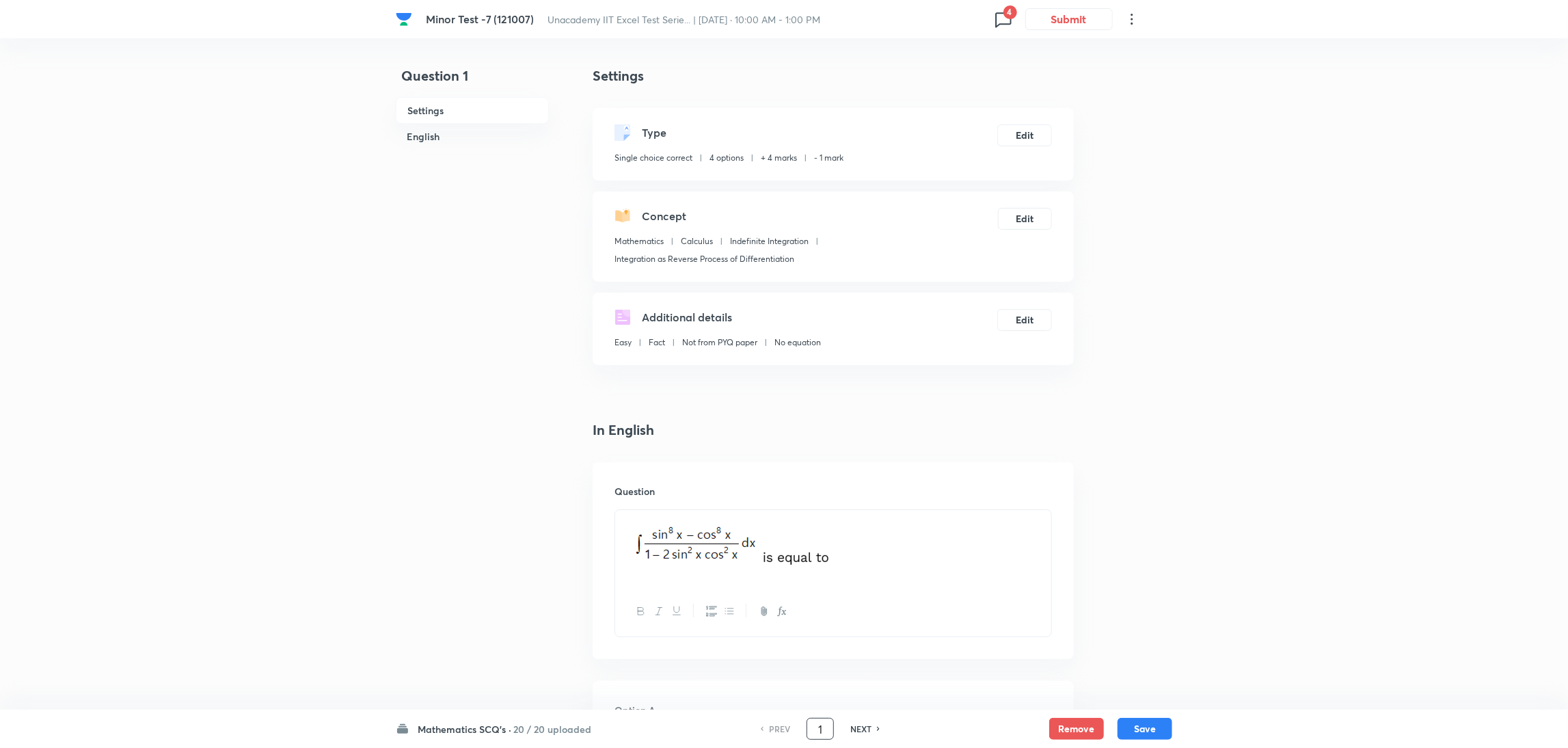
drag, startPoint x: 827, startPoint y: 726, endPoint x: 725, endPoint y: 760, distance: 107.5
type input "35"
checkbox input "true"
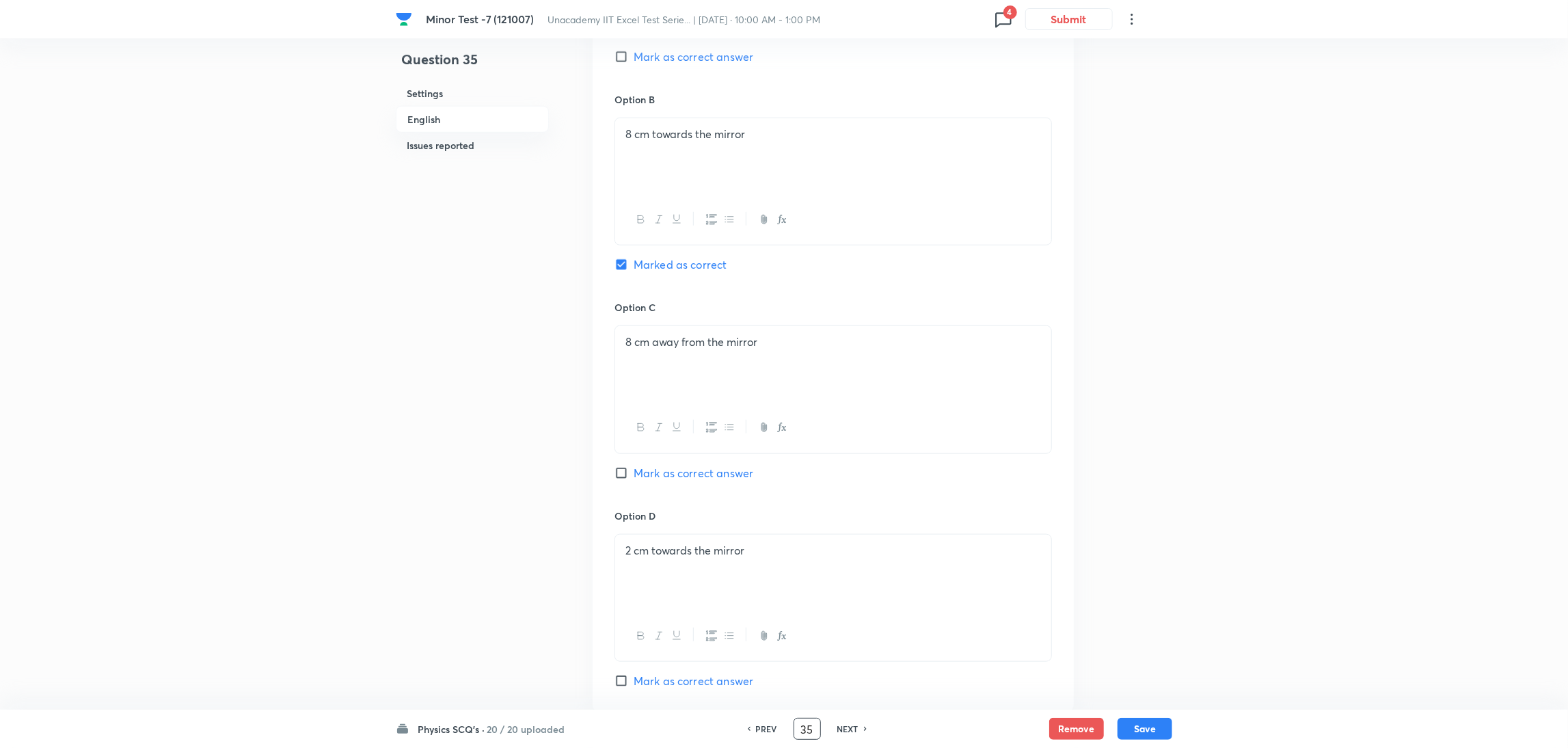
scroll to position [803, 0]
drag, startPoint x: 815, startPoint y: 728, endPoint x: 725, endPoint y: 749, distance: 92.4
click at [725, 747] on html "Minor Test -7 (121007) Unacademy IIT Excel Test Serie... | [DATE] · 10:00 AM - …" at bounding box center [784, 371] width 1568 height 2347
type input "62"
checkbox input "false"
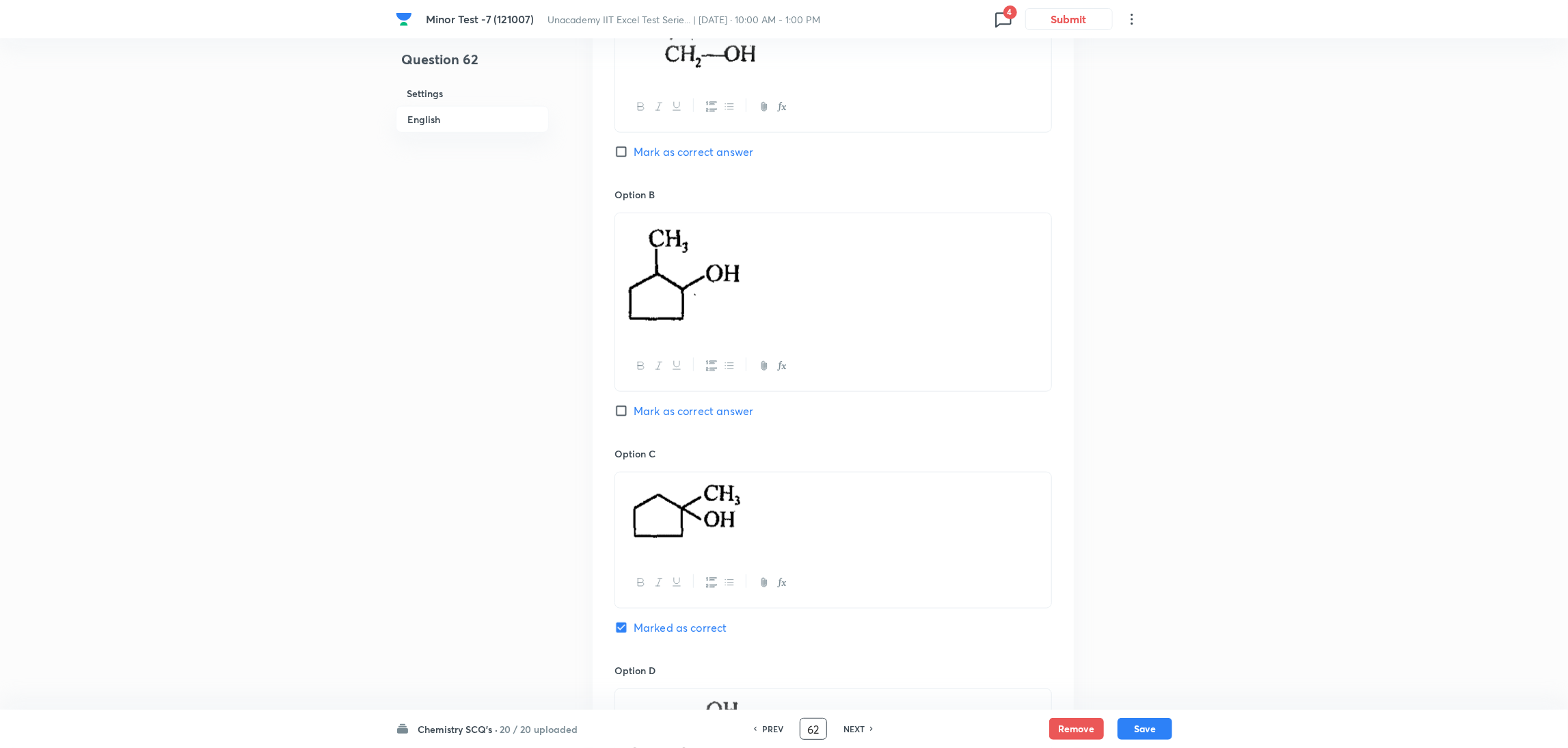
checkbox input "true"
drag, startPoint x: 820, startPoint y: 724, endPoint x: 741, endPoint y: 736, distance: 79.9
click at [741, 736] on div "PREV 62 ​ NEXT" at bounding box center [813, 729] width 176 height 22
type input "15"
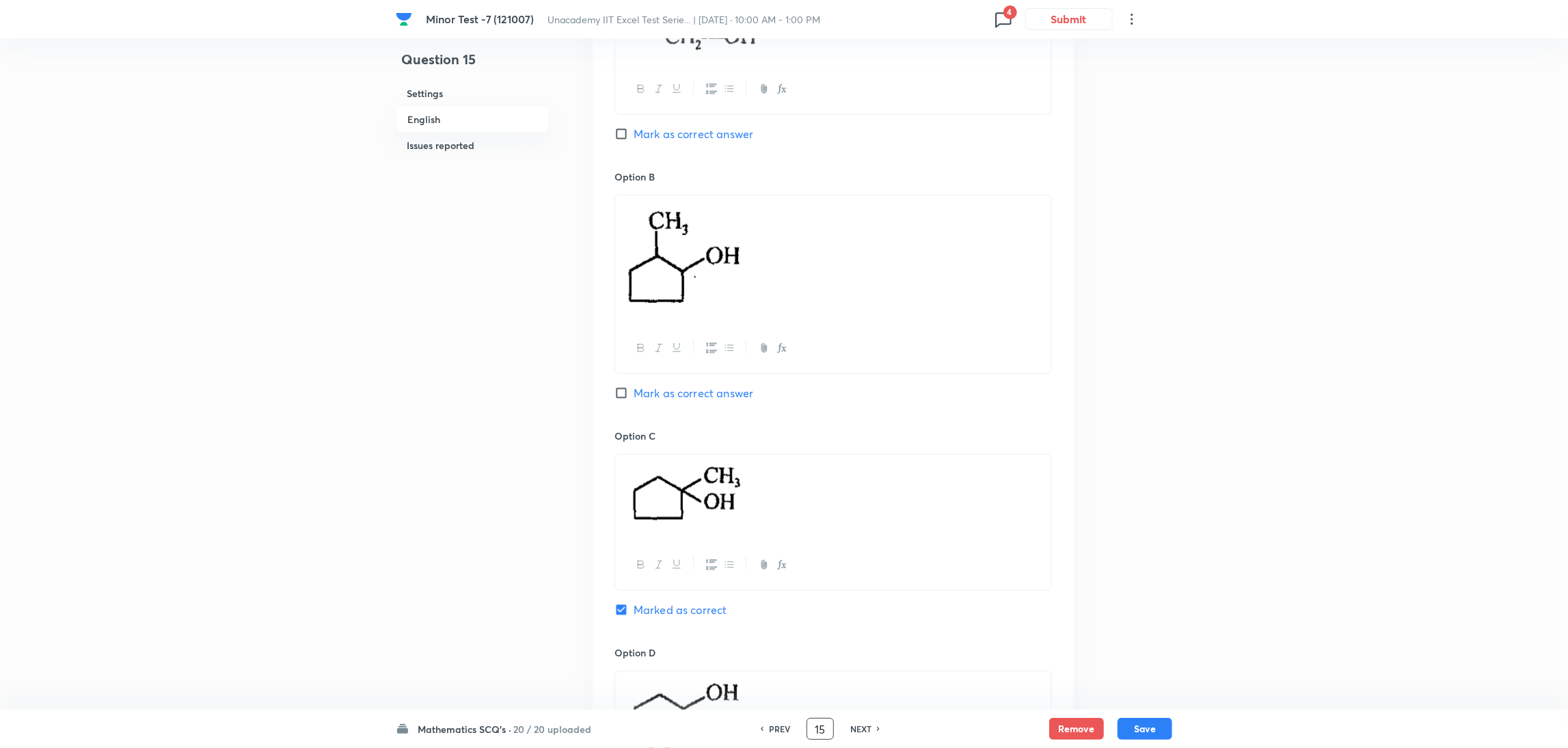
checkbox input "false"
checkbox input "true"
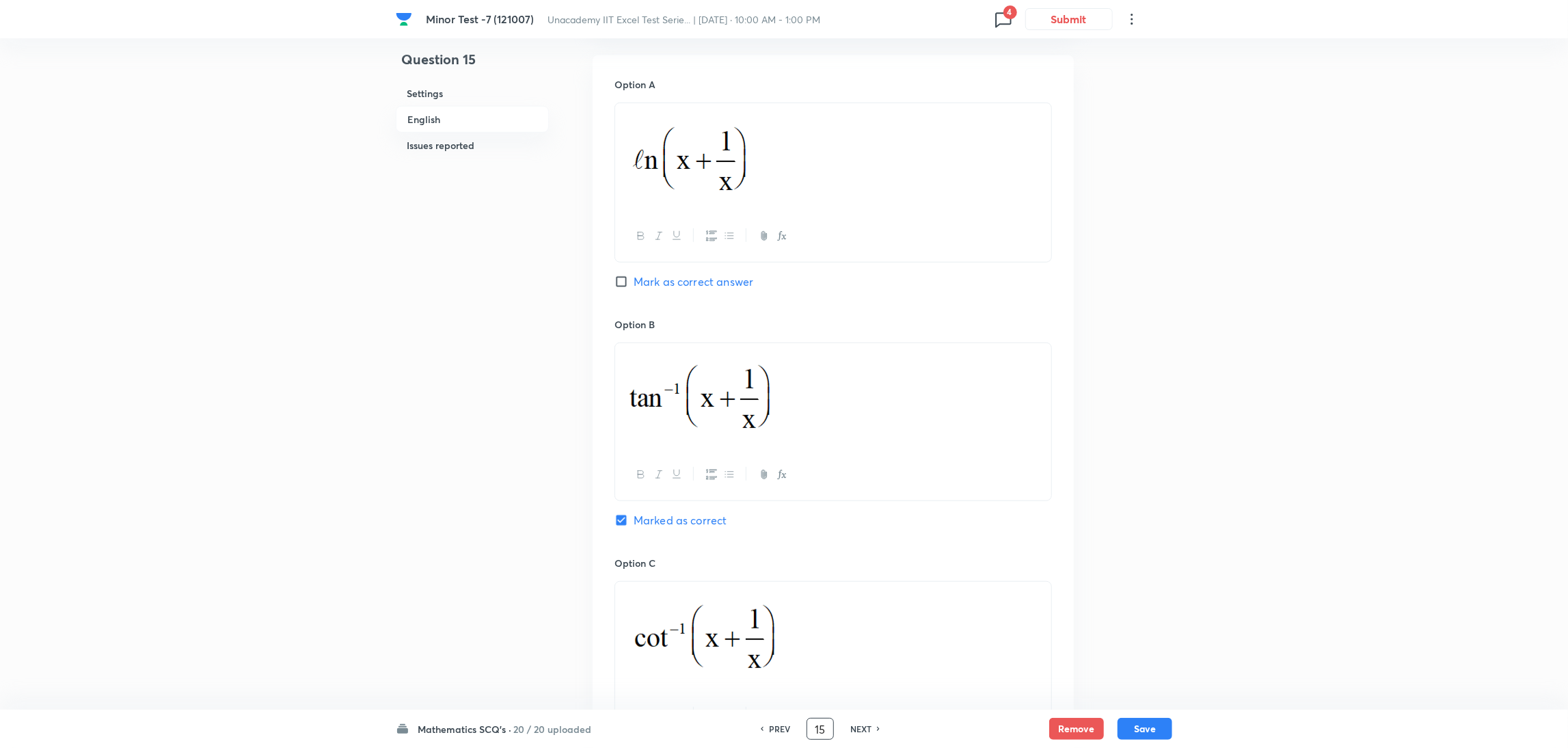
scroll to position [630, 0]
click at [1147, 725] on button "Save" at bounding box center [1145, 728] width 55 height 22
type input "16"
checkbox input "true"
